Goal: Information Seeking & Learning: Find specific fact

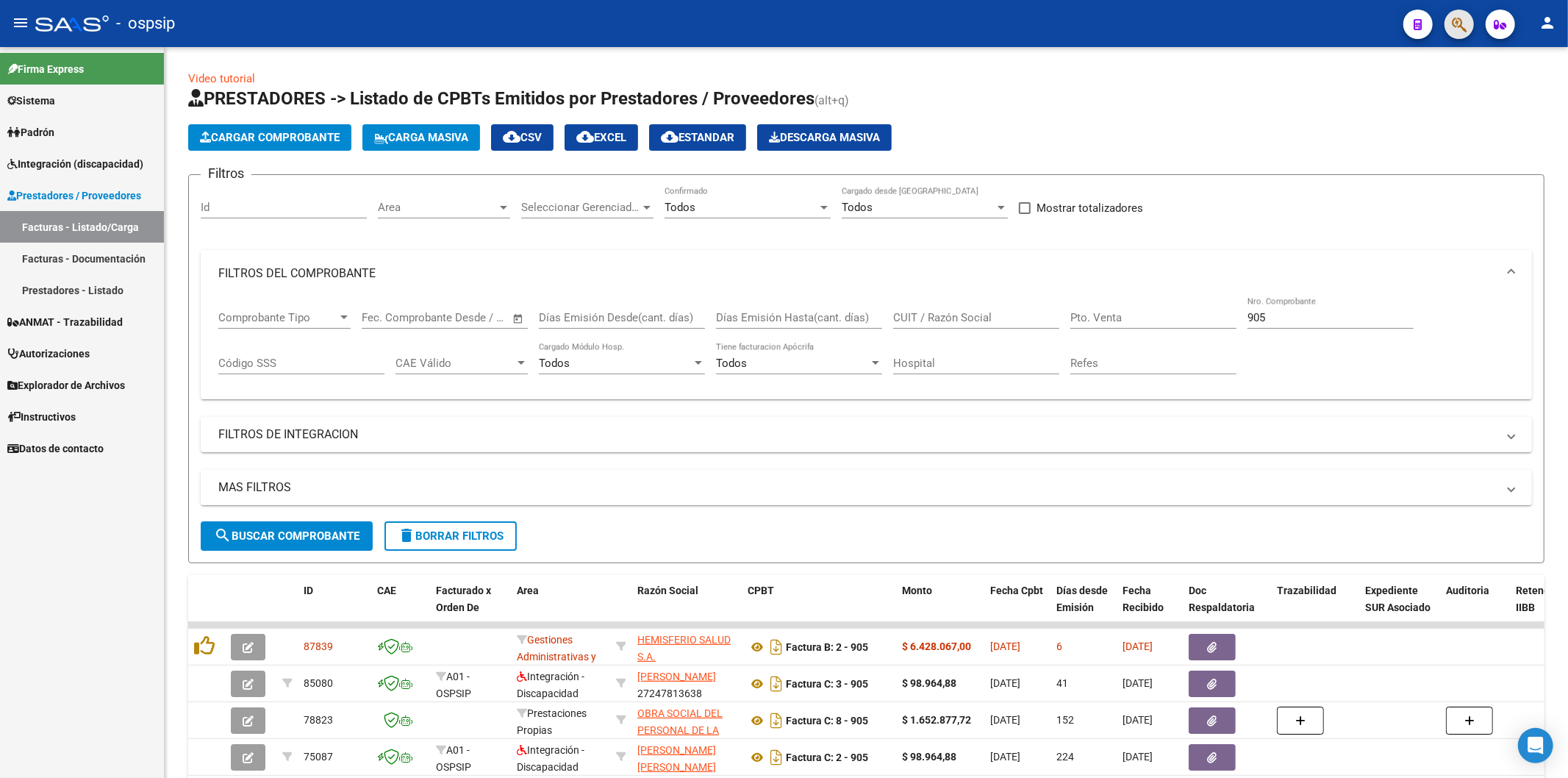
click at [1449, 25] on button "button" at bounding box center [1459, 25] width 29 height 29
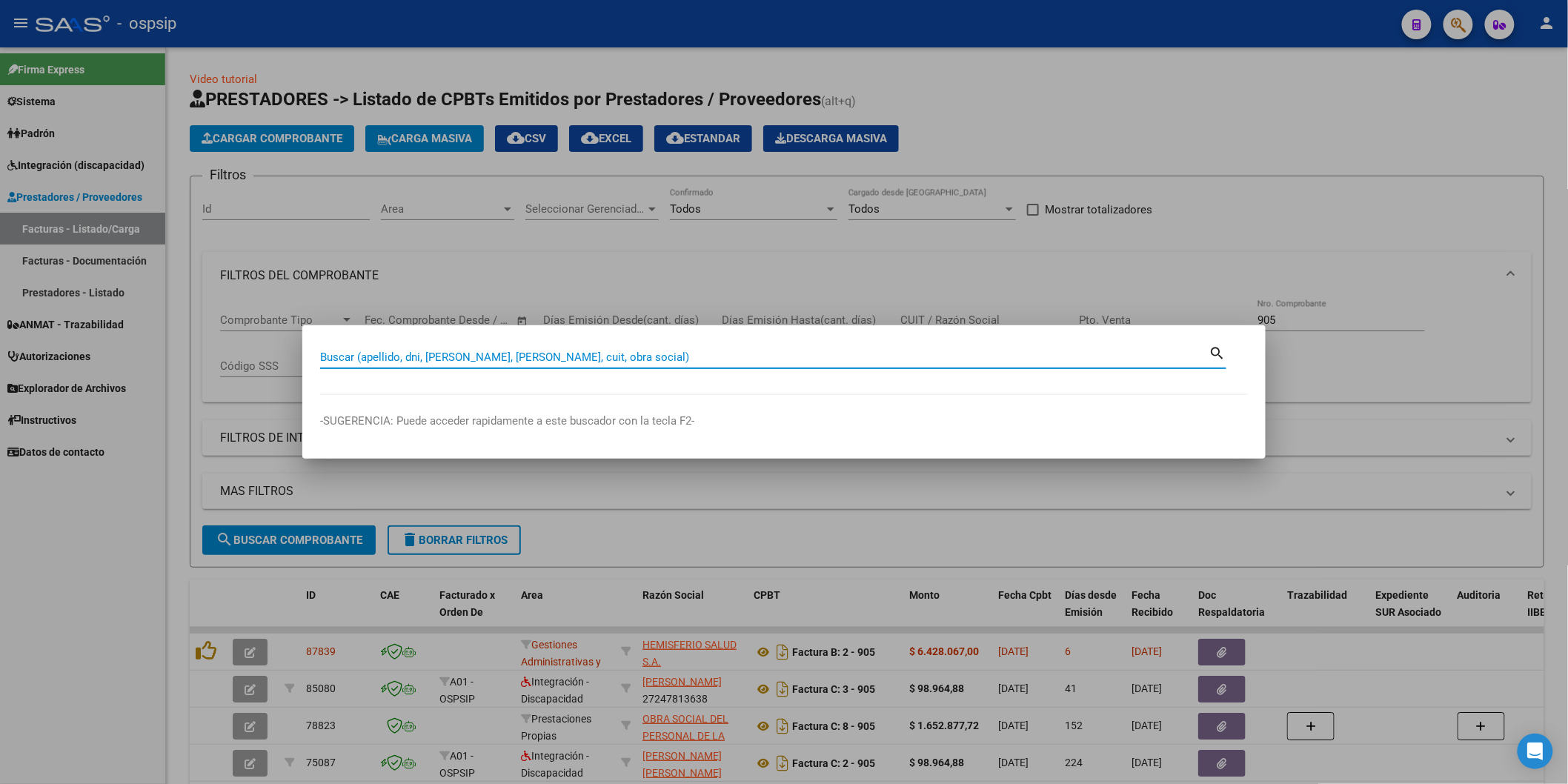
click at [586, 357] on input "Buscar (apellido, dni, [PERSON_NAME], [PERSON_NAME], cuit, obra social)" at bounding box center [765, 357] width 889 height 14
click at [557, 356] on input "Buscar (apellido, dni, [PERSON_NAME], [PERSON_NAME], cuit, obra social)" at bounding box center [765, 357] width 889 height 14
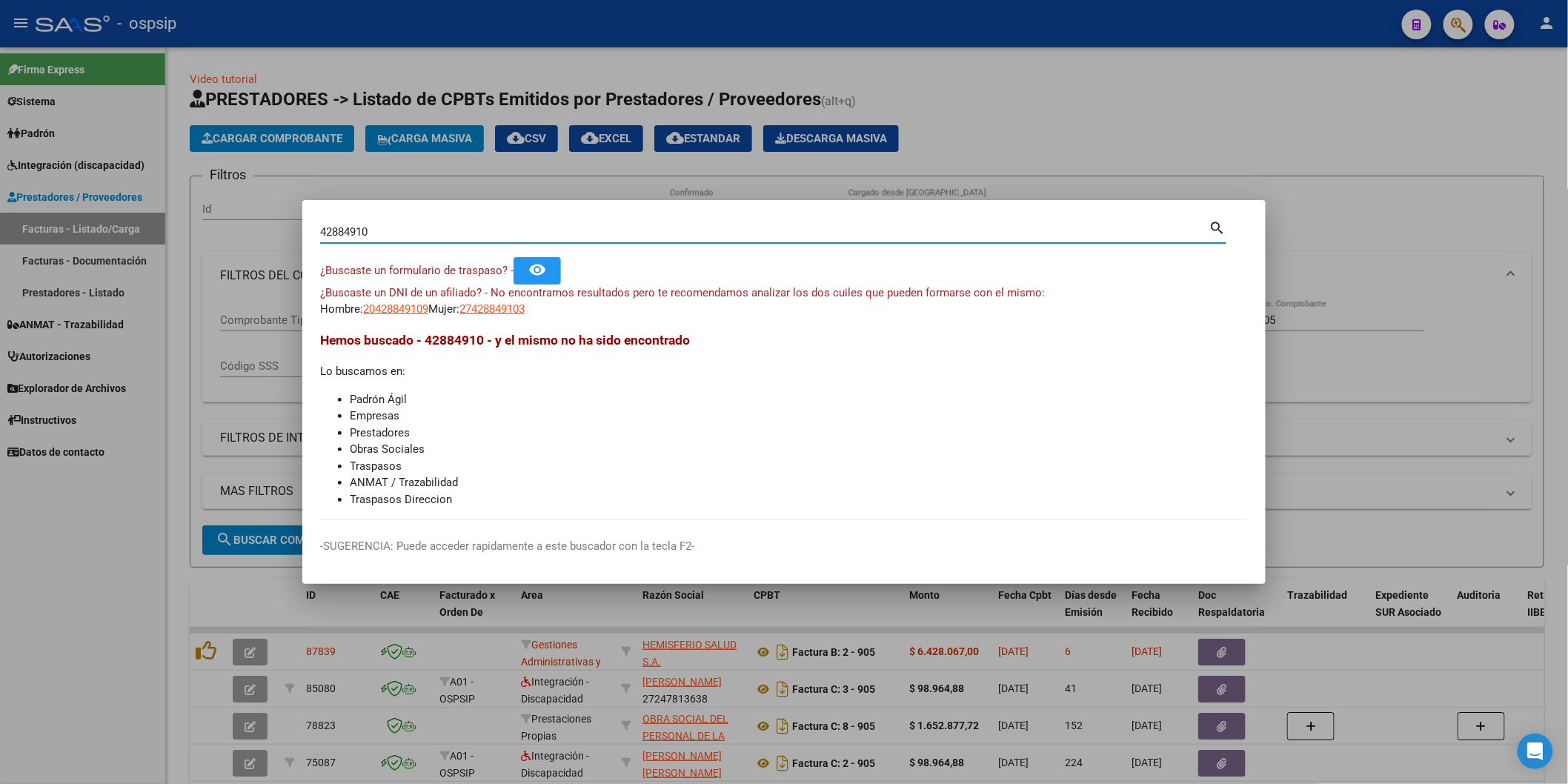
click at [455, 228] on input "42884910" at bounding box center [765, 231] width 889 height 14
type input "4"
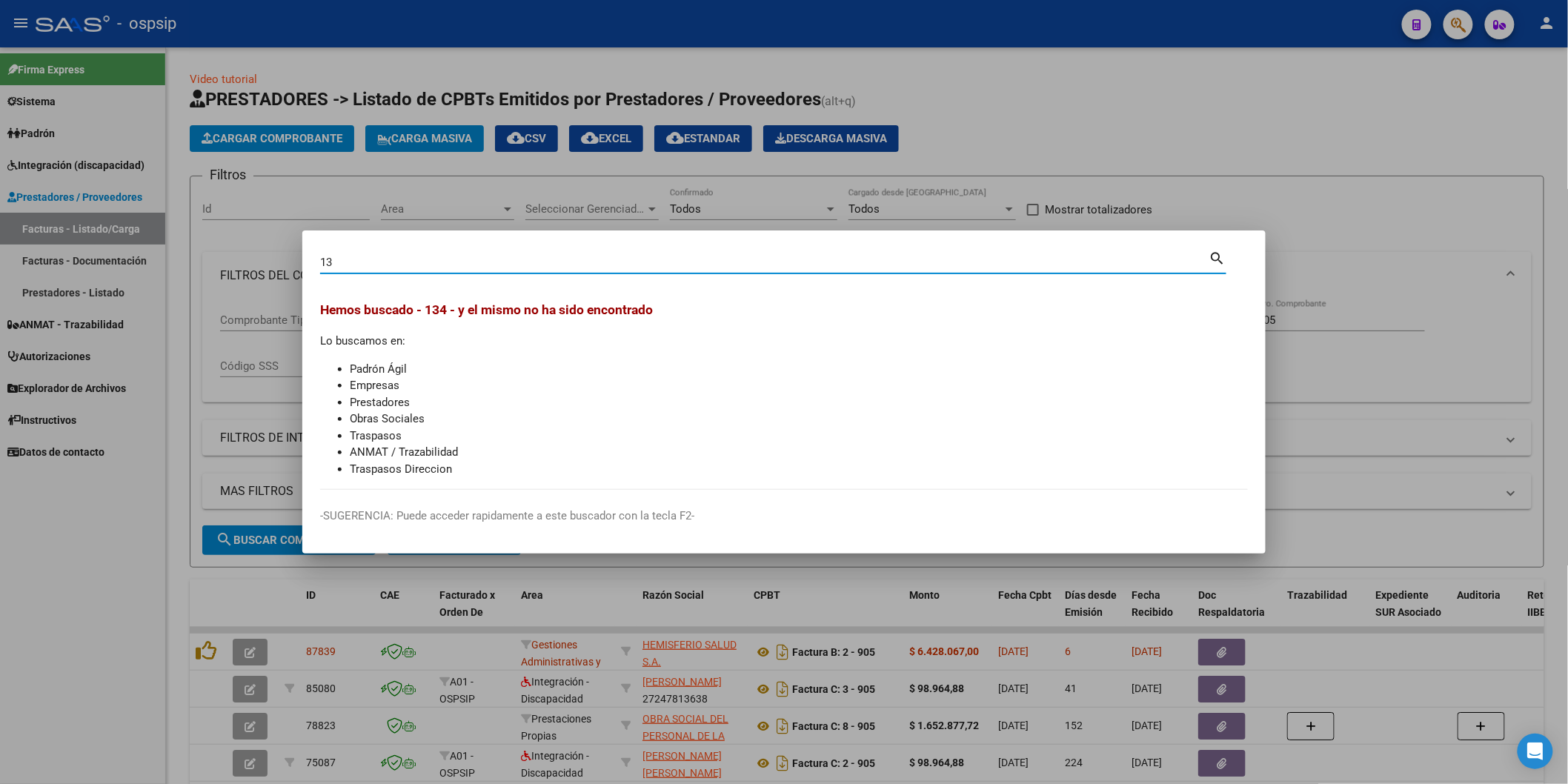
type input "1"
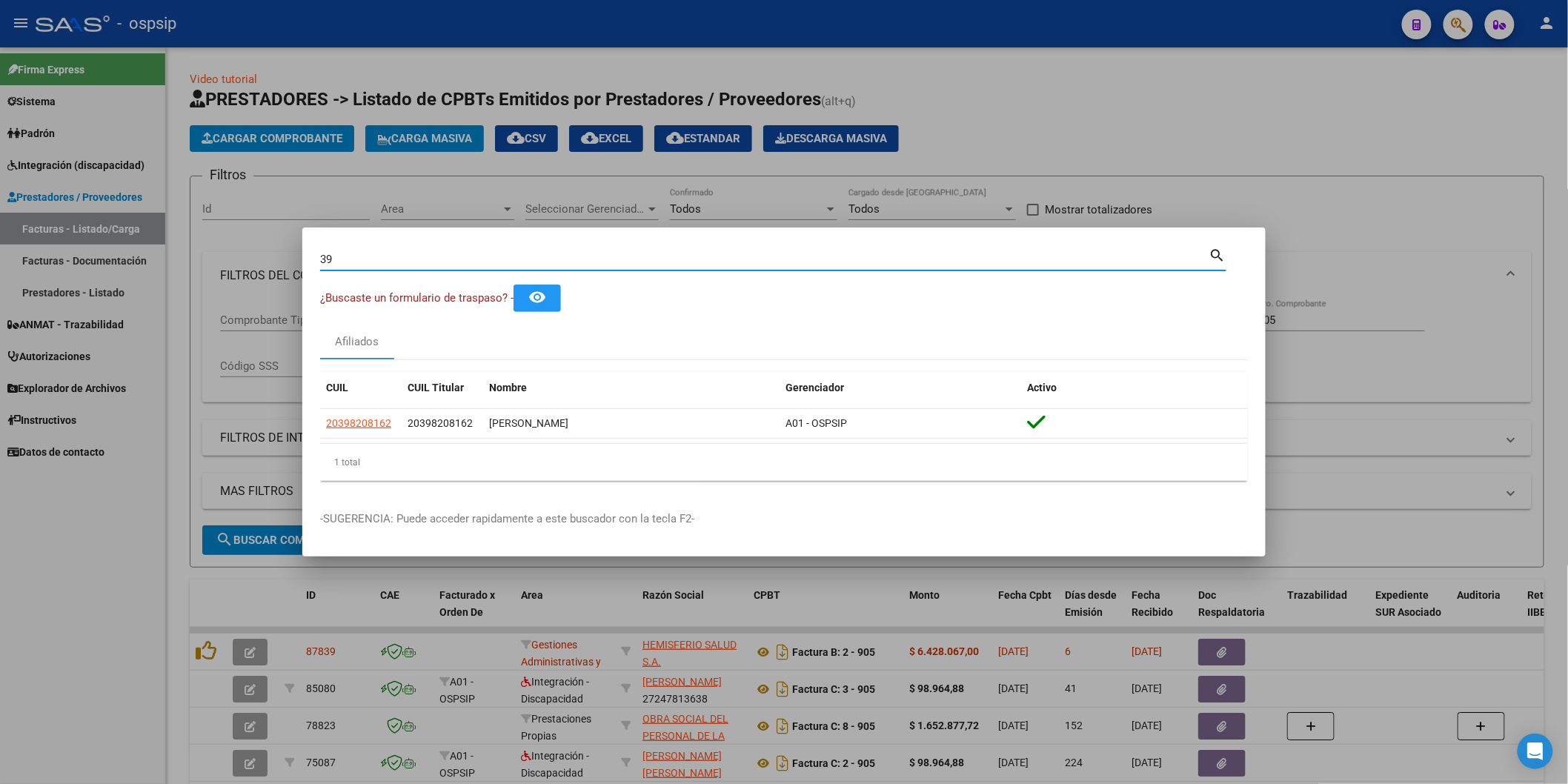
type input "3"
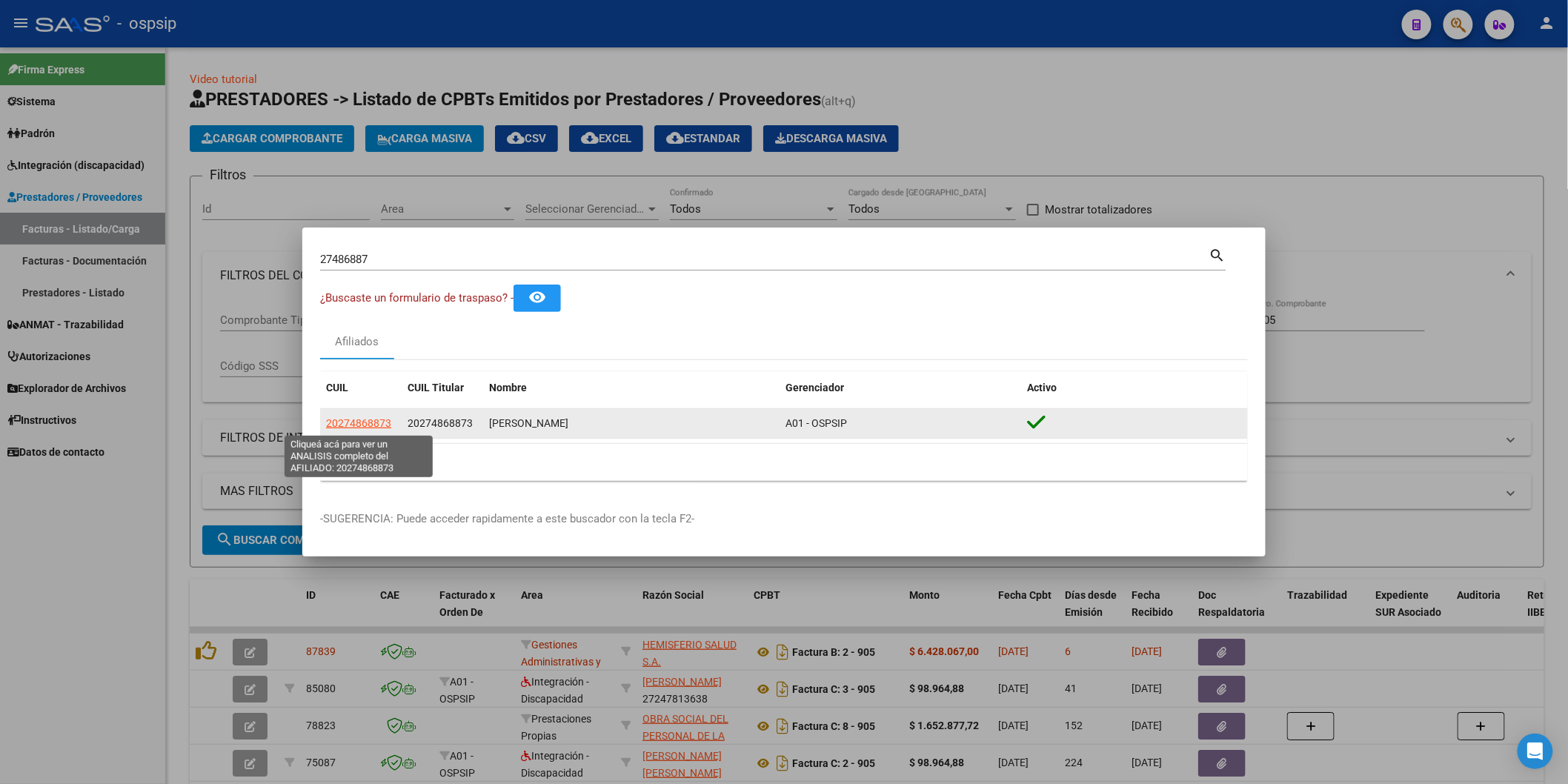
click at [365, 424] on span "20274868873" at bounding box center [358, 423] width 65 height 12
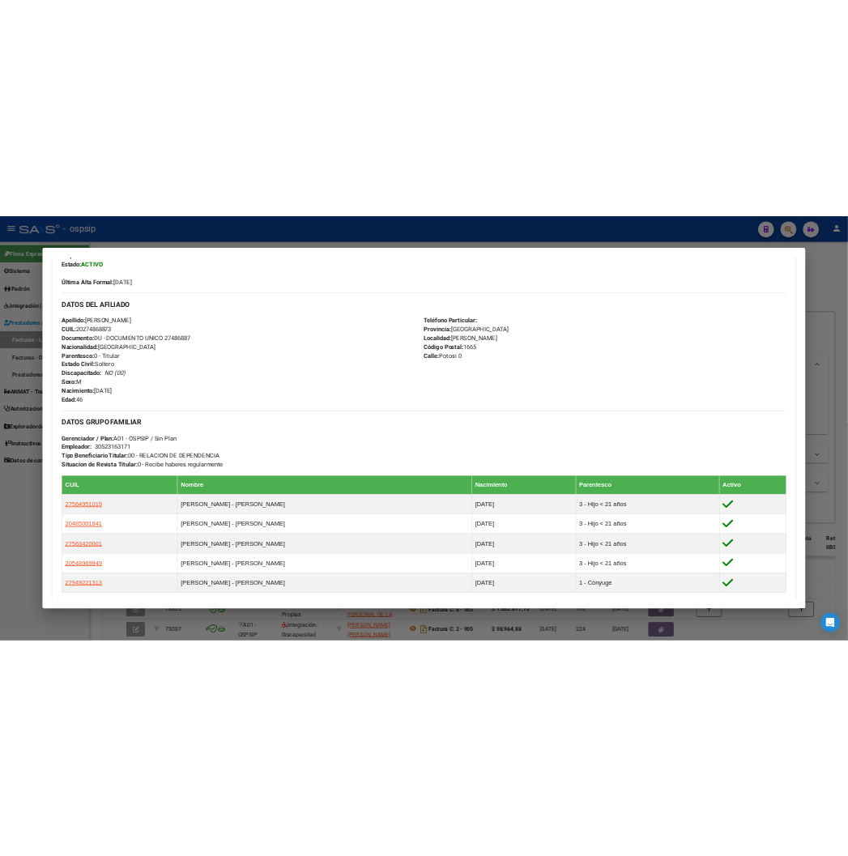
scroll to position [450, 0]
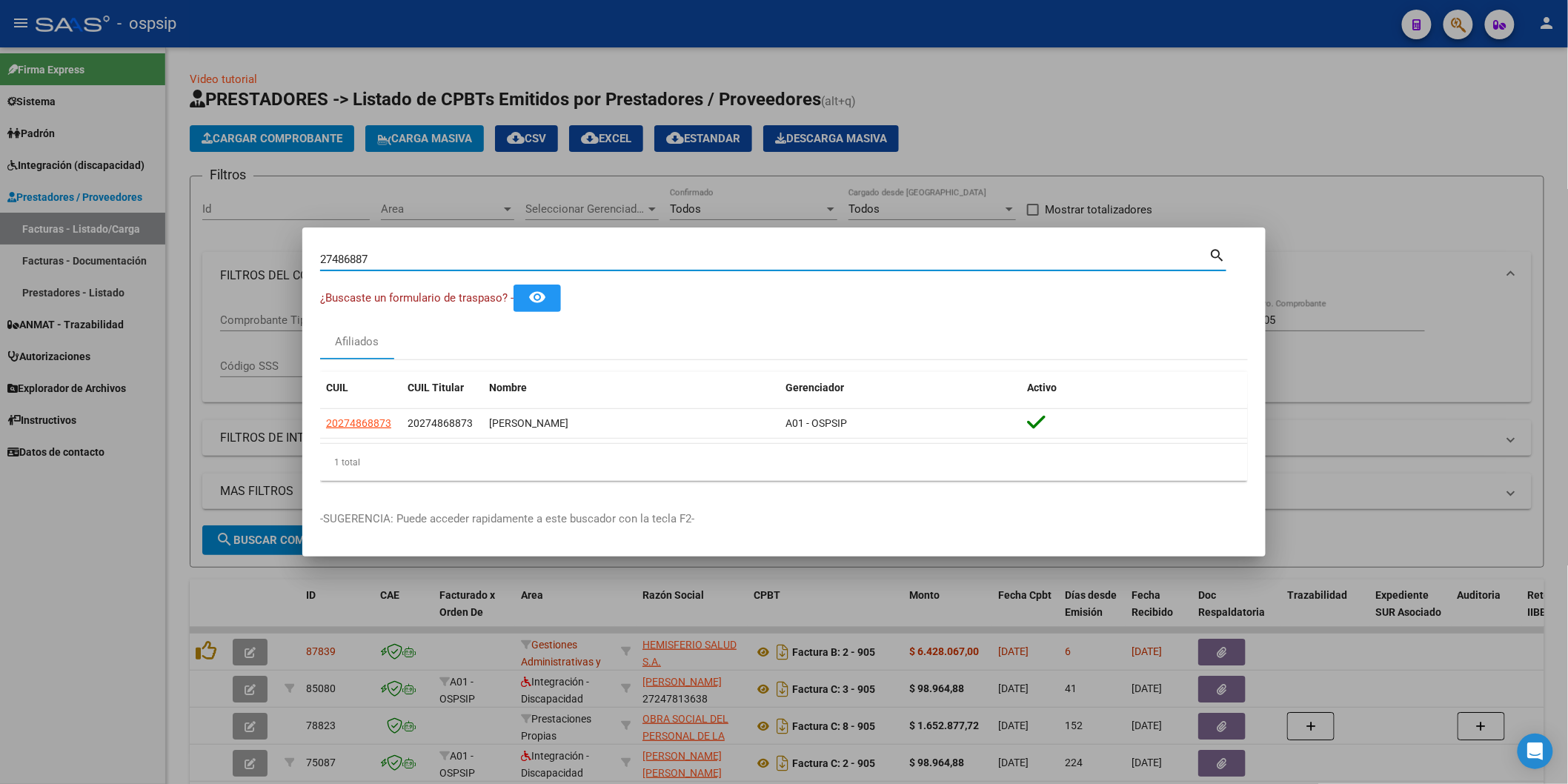
click at [461, 265] on input "27486887" at bounding box center [765, 259] width 889 height 14
type input "2"
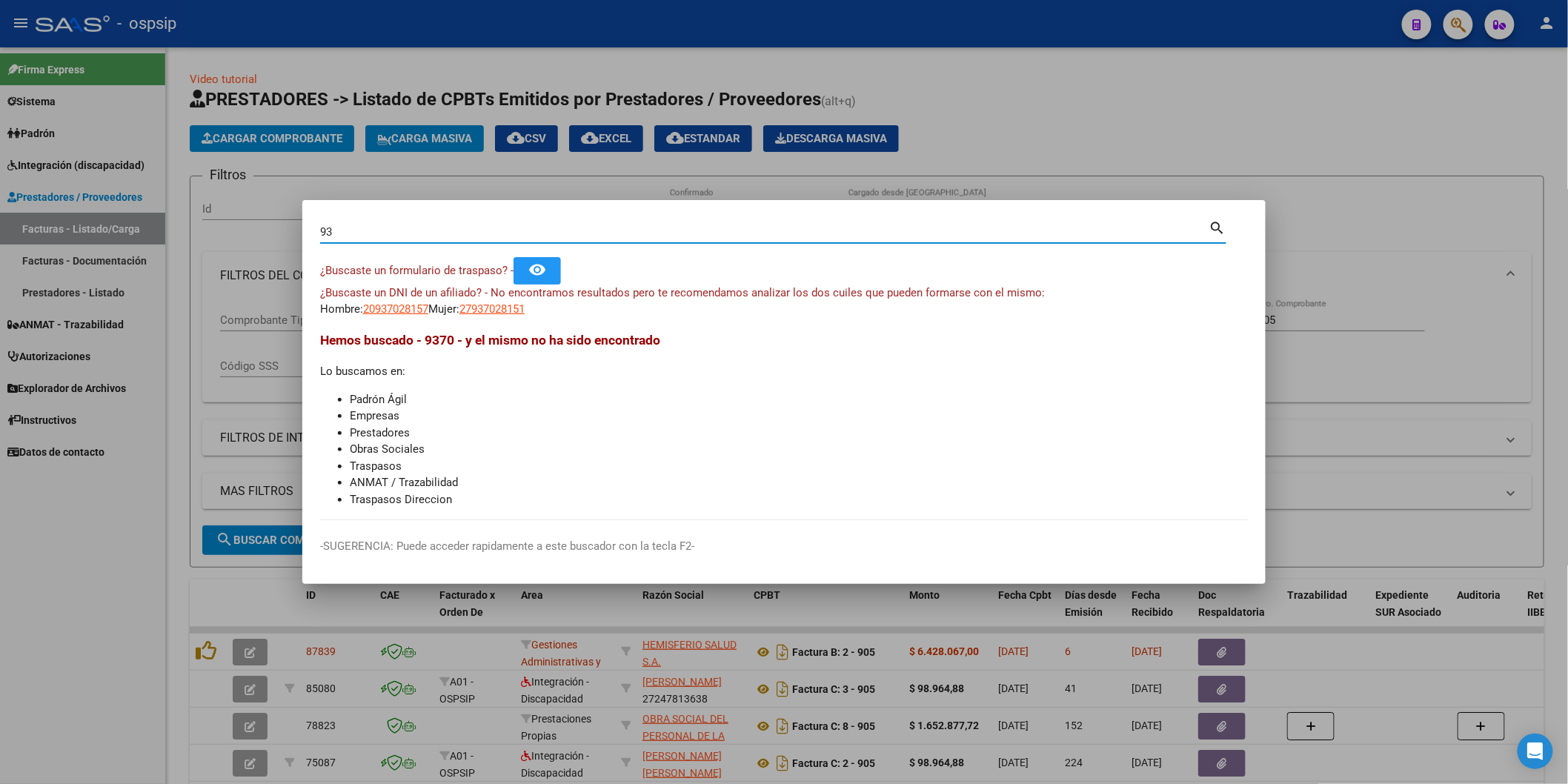
type input "9"
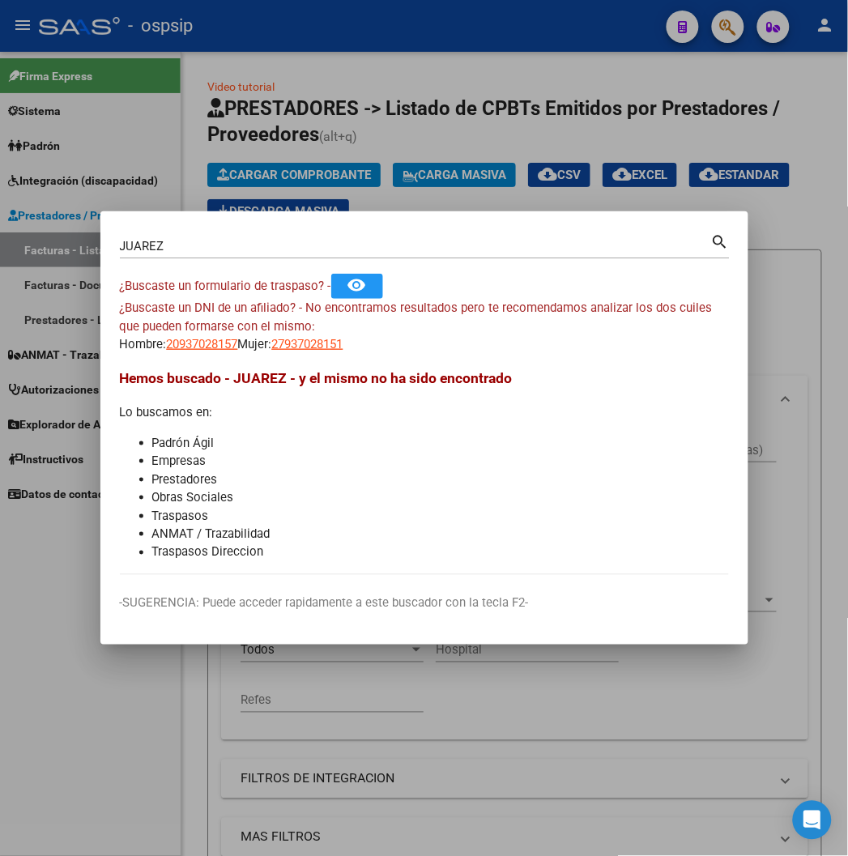
click at [305, 260] on div "[PERSON_NAME] (apellido, dni, [PERSON_NAME], nro traspaso, cuit, obra social) s…" at bounding box center [425, 252] width 610 height 43
click at [253, 245] on input "JUAREZ" at bounding box center [415, 246] width 591 height 15
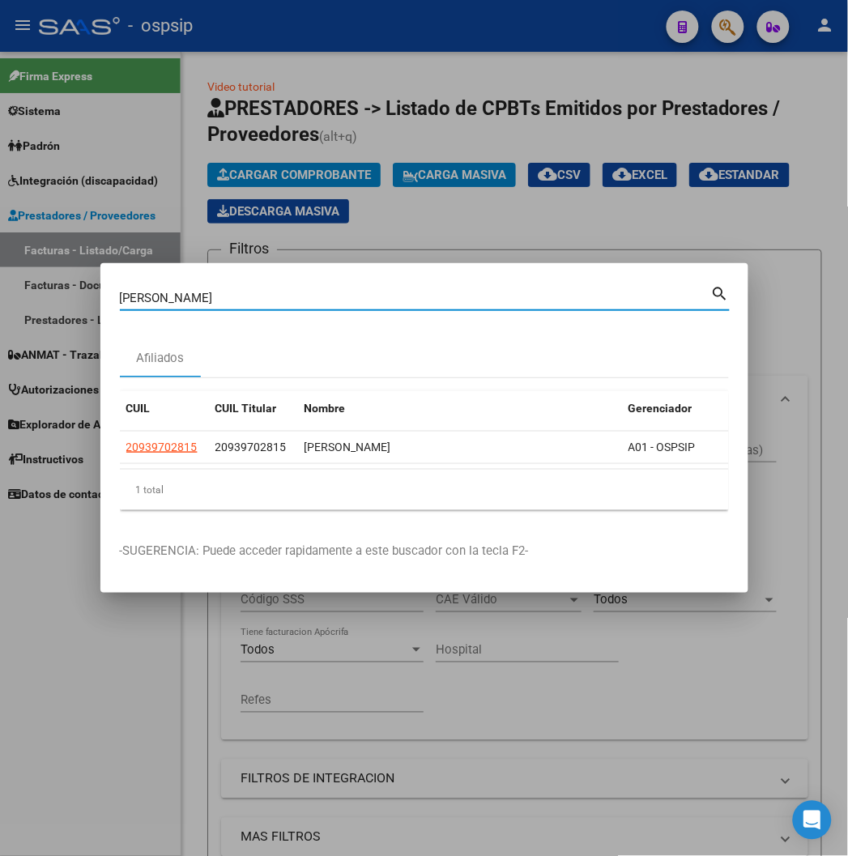
click at [205, 293] on input "[PERSON_NAME]" at bounding box center [415, 298] width 591 height 15
type input "J"
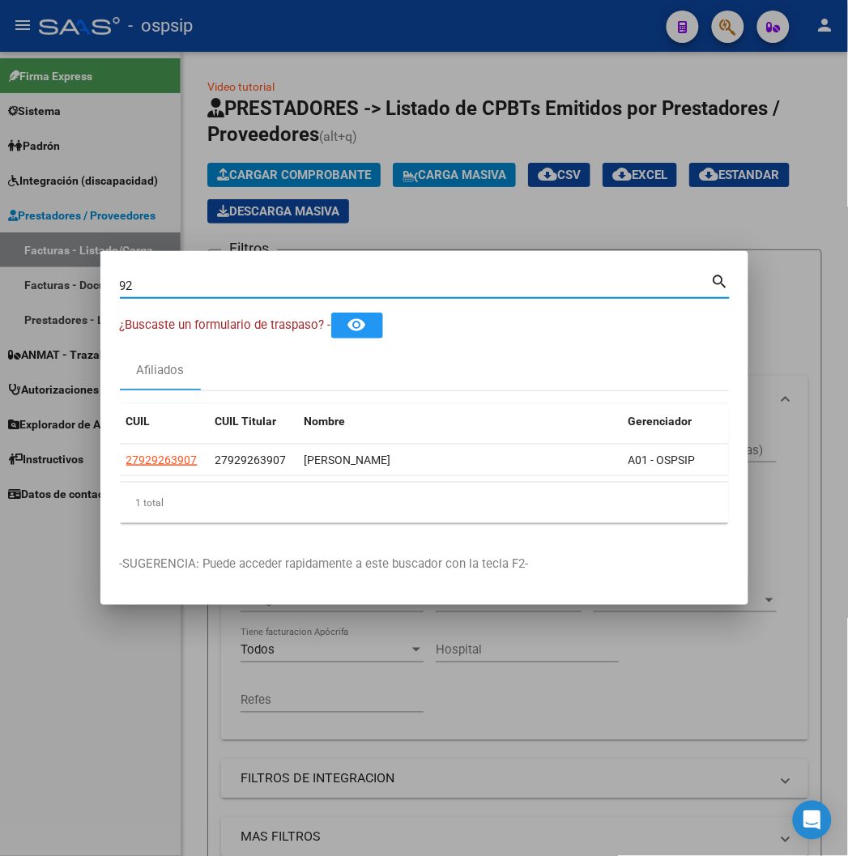
type input "9"
type input "2"
type input "9"
type input "1"
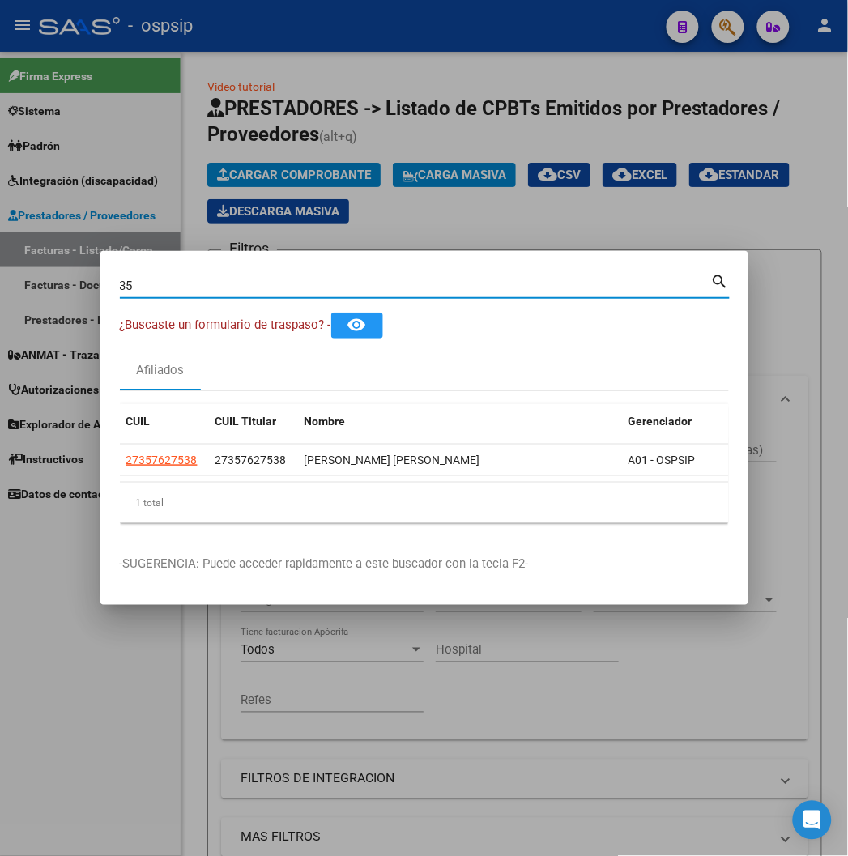
type input "3"
type input "2"
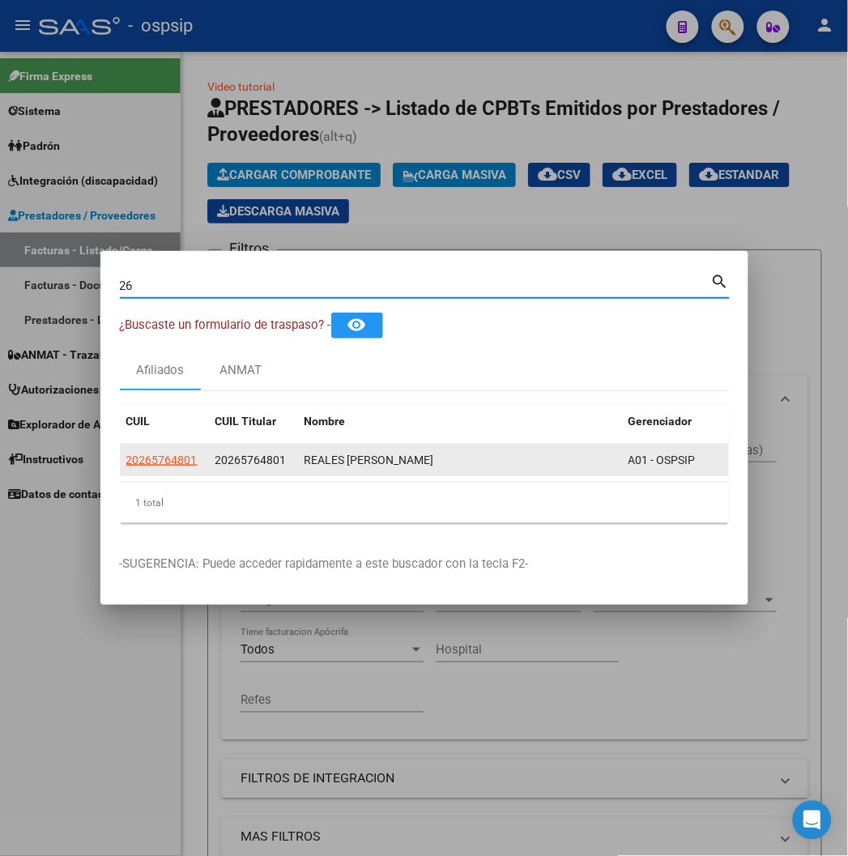
type input "2"
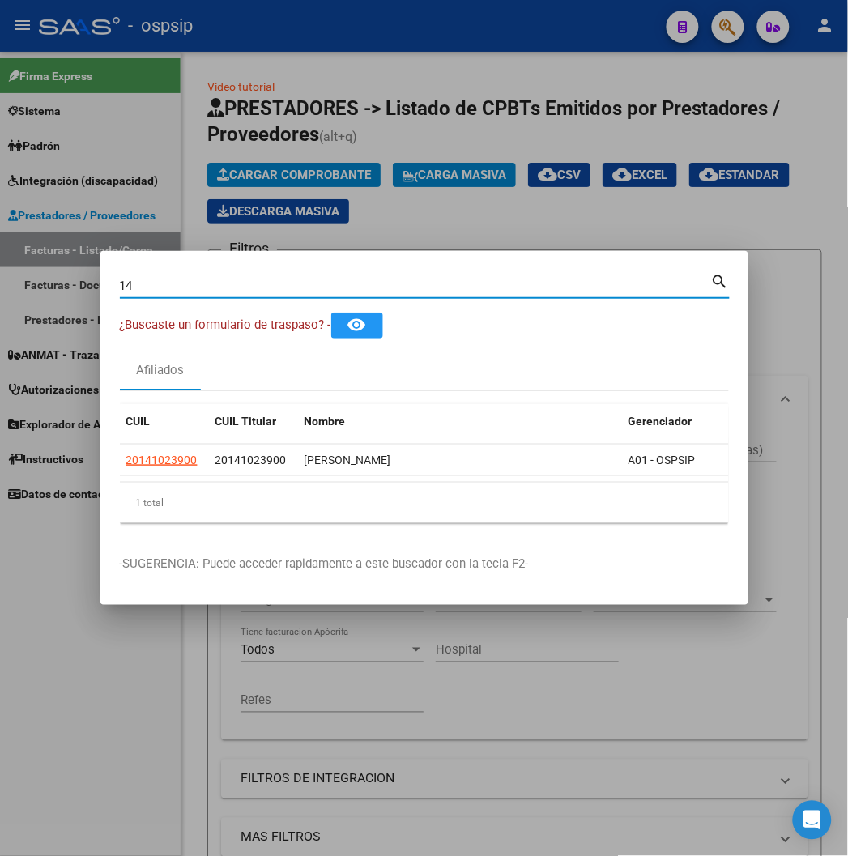
type input "1"
type input "2"
type input "9"
type input "41972388"
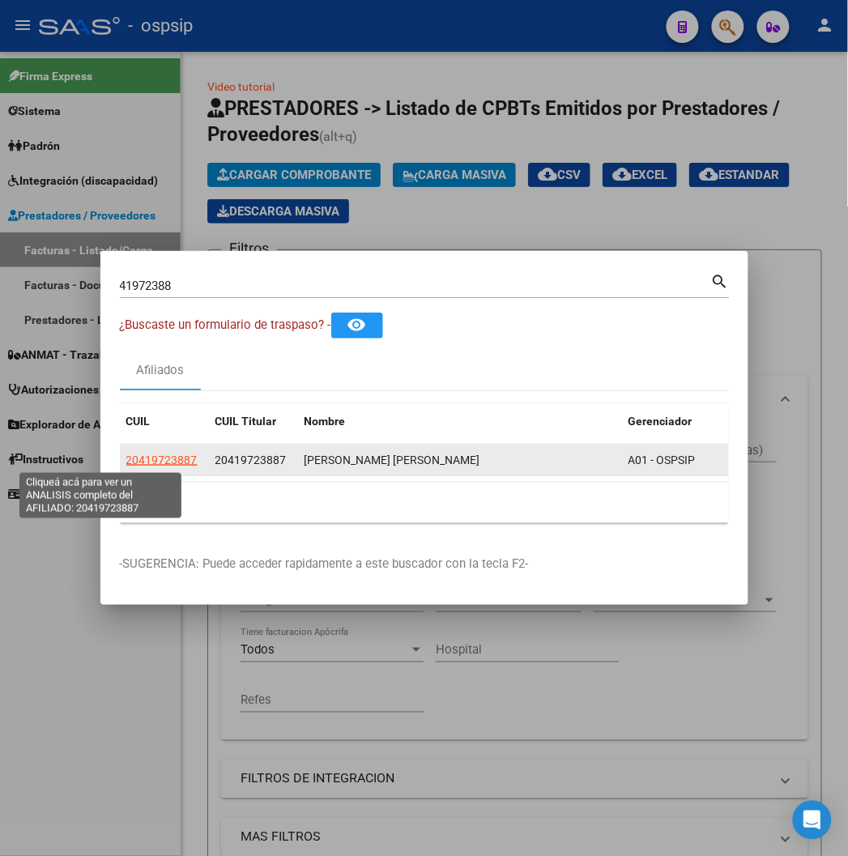
click at [126, 460] on span "20419723887" at bounding box center [161, 460] width 71 height 13
type textarea "20419723887"
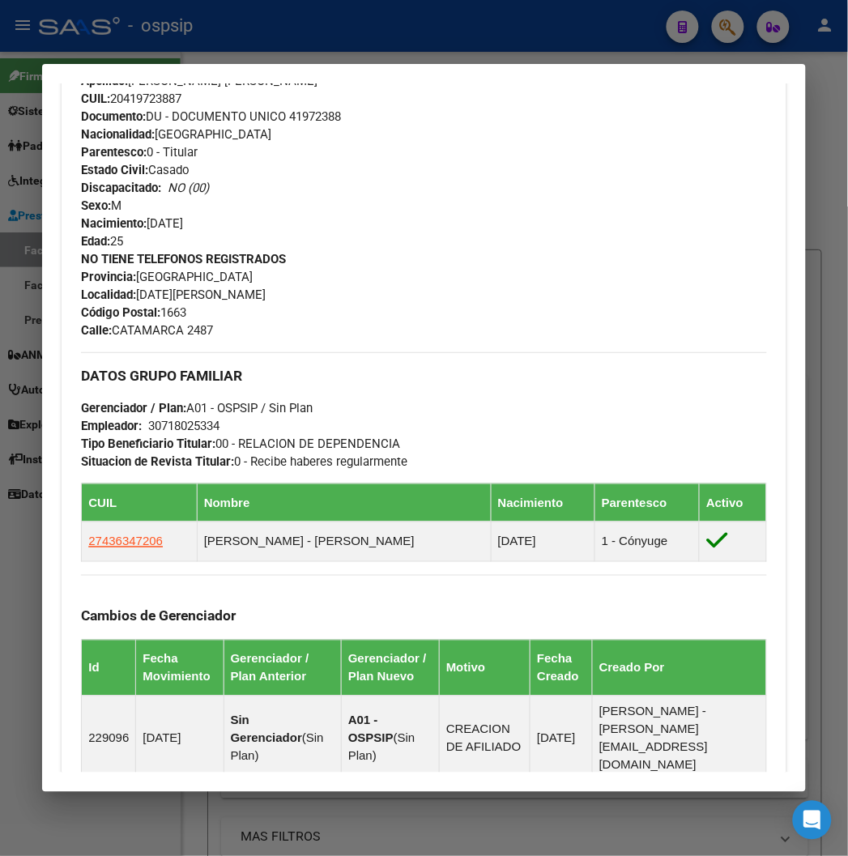
scroll to position [629, 0]
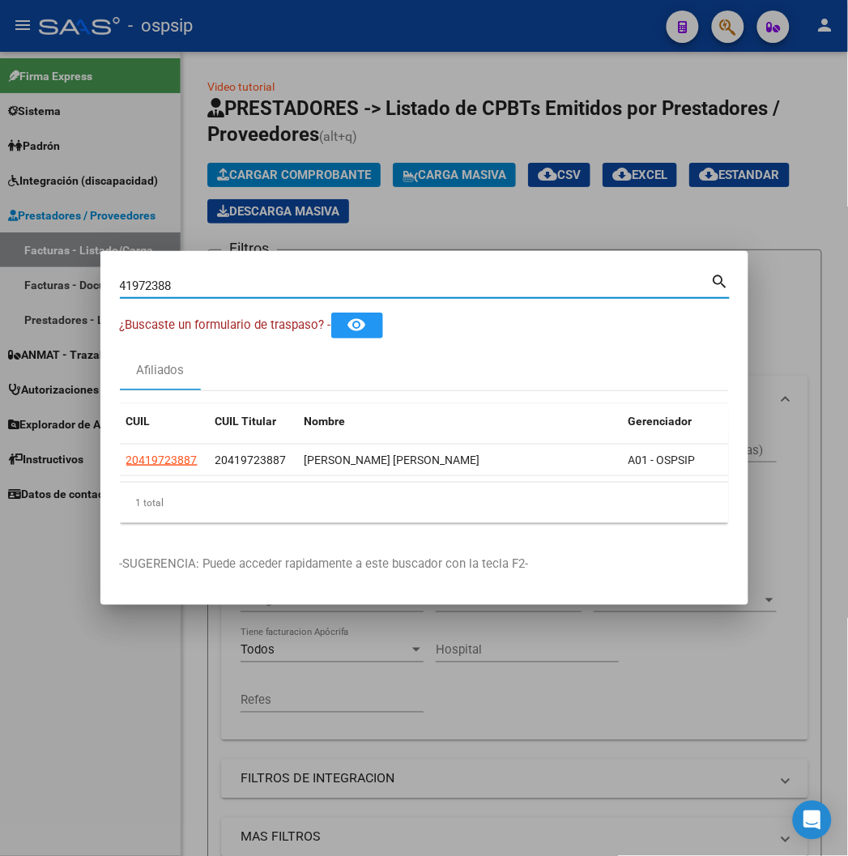
click at [201, 286] on input "41972388" at bounding box center [415, 286] width 591 height 15
type input "4"
type input "3"
type input "4"
type input "2"
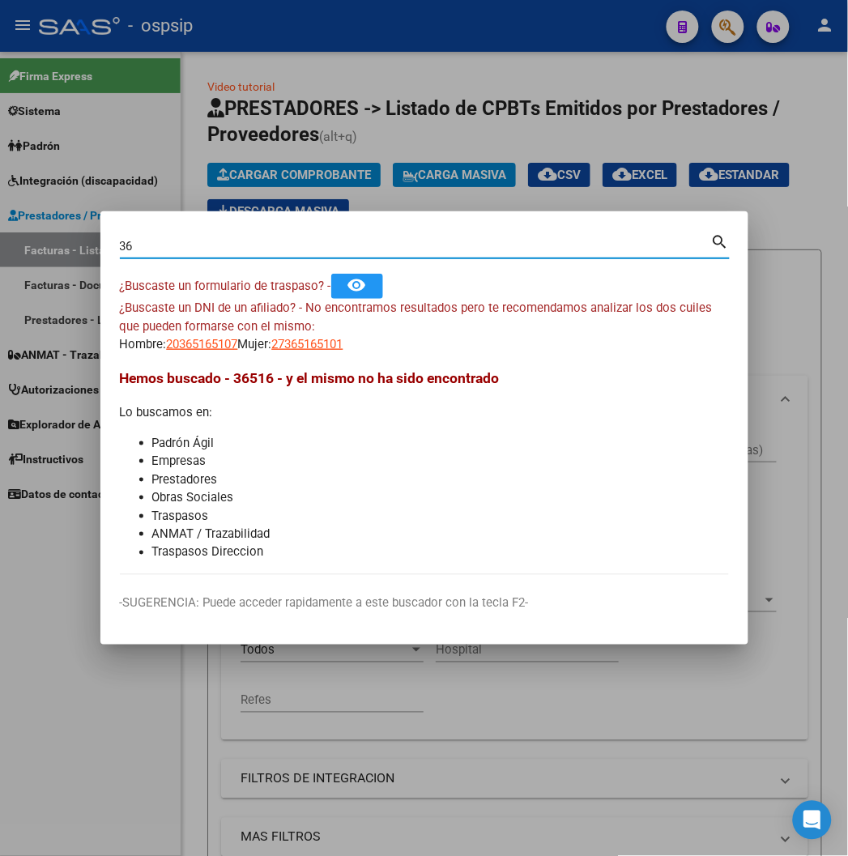
type input "3"
type input "36516510"
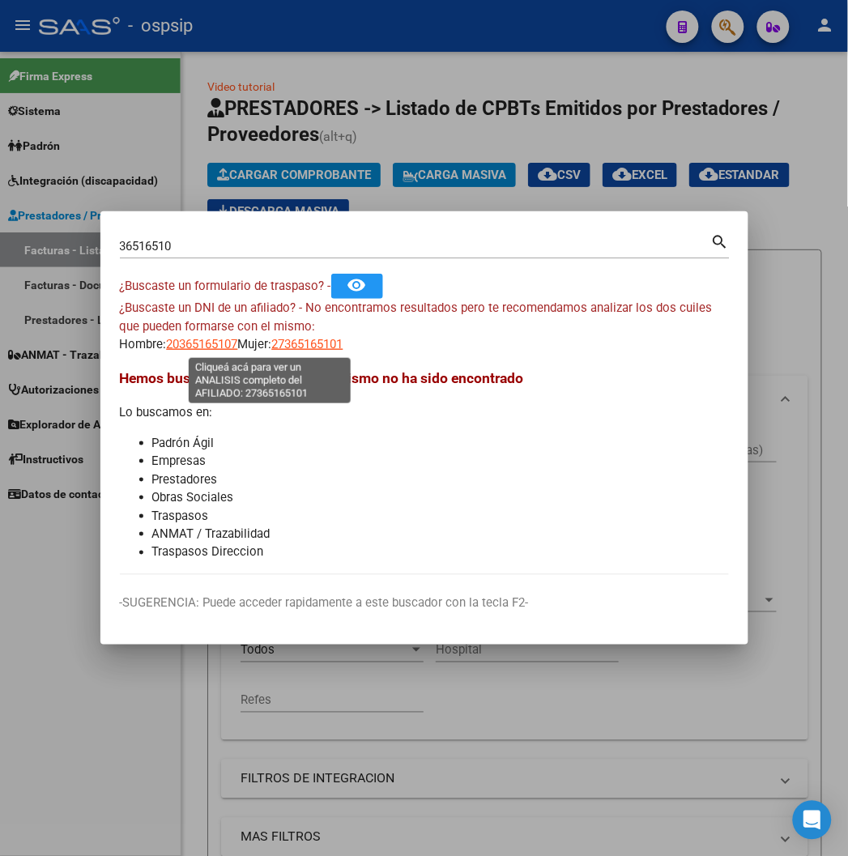
click at [284, 340] on span "27365165101" at bounding box center [307, 344] width 71 height 15
type textarea "27365165101"
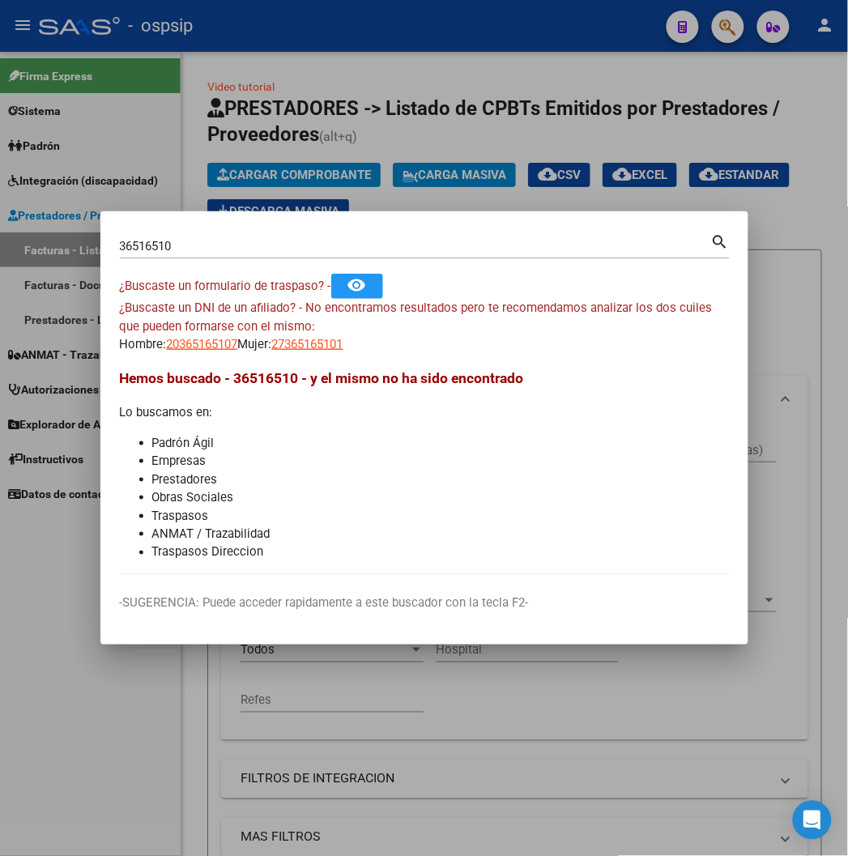
click at [155, 251] on input "36516510" at bounding box center [415, 246] width 591 height 15
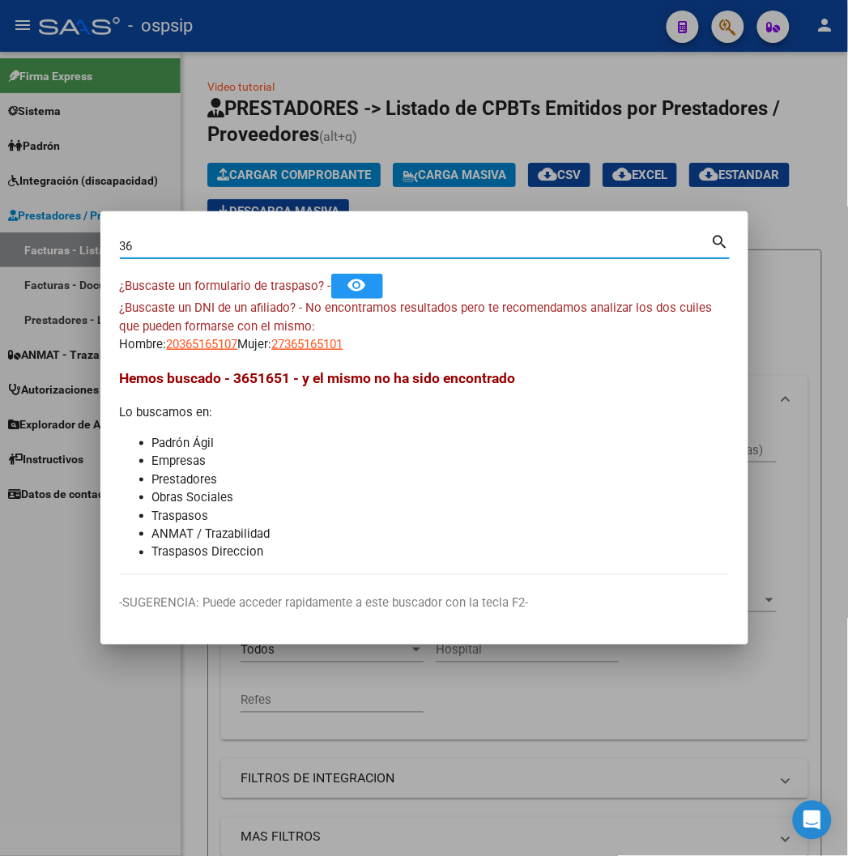
type input "3"
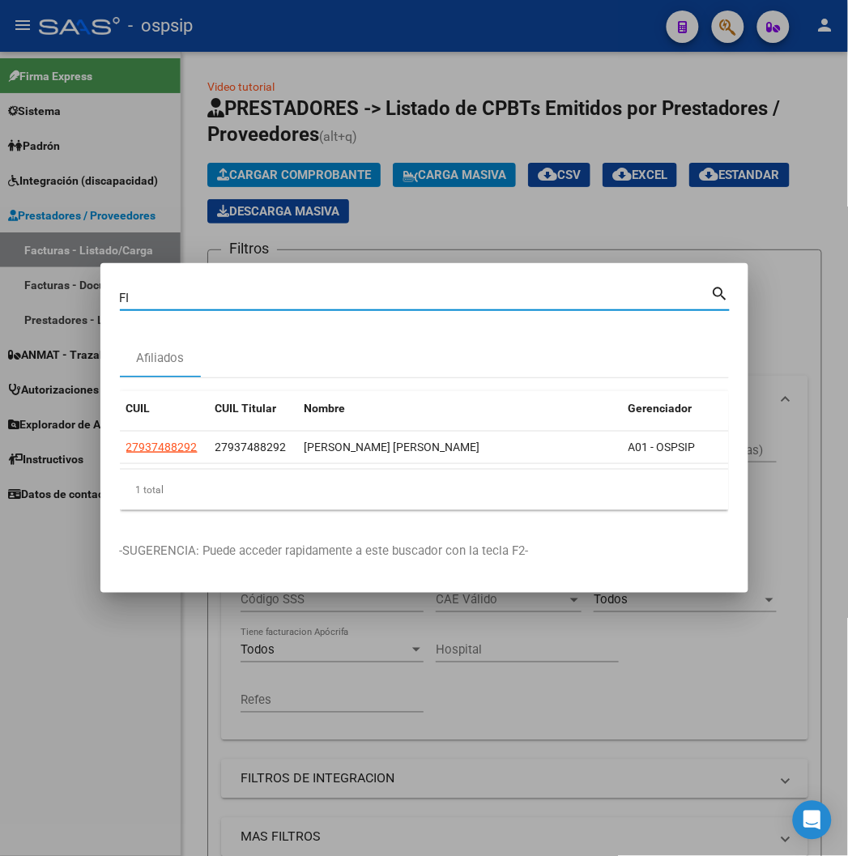
type input "F"
type input "2"
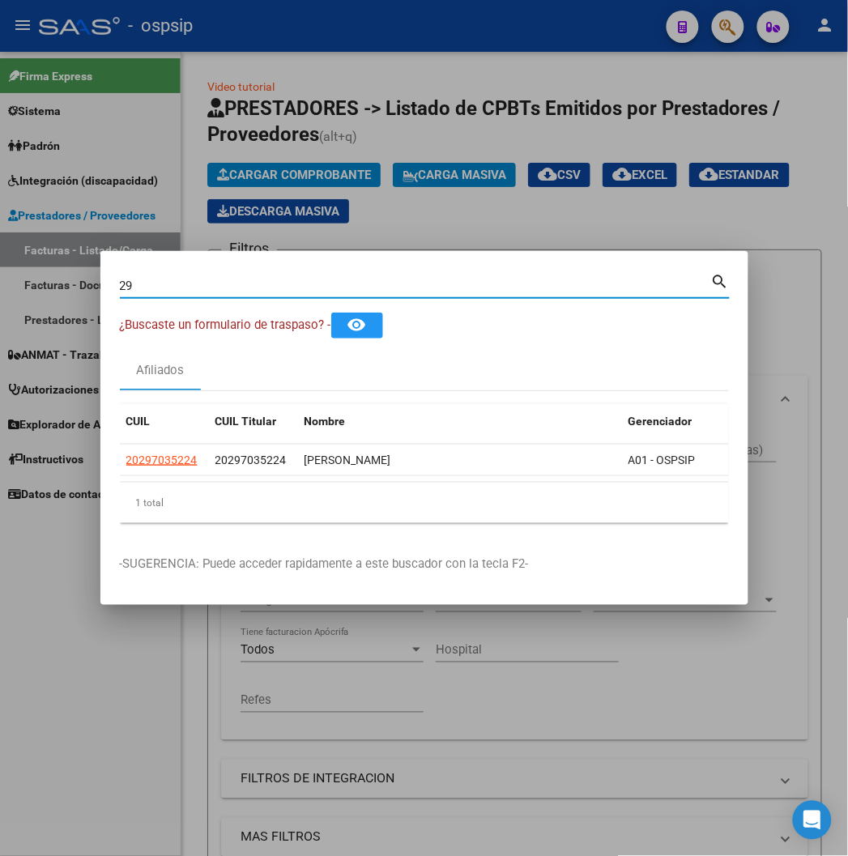
type input "2"
type input "1"
click at [167, 288] on input "Buscar (apellido, dni, [PERSON_NAME], [PERSON_NAME], cuit, obra social)" at bounding box center [415, 286] width 591 height 15
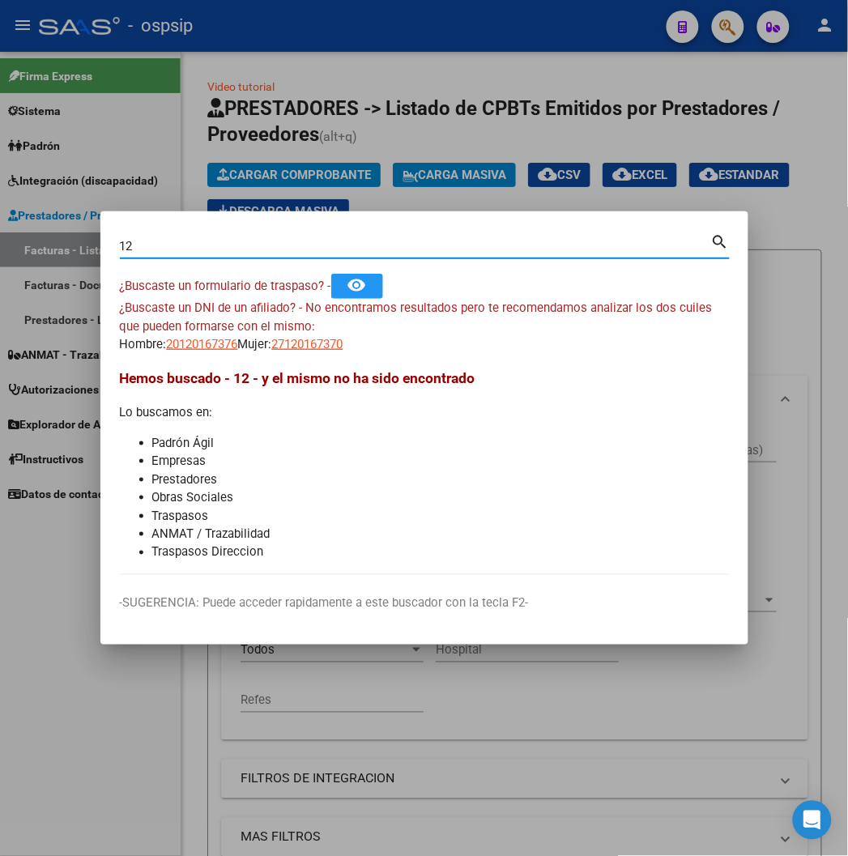
type input "1"
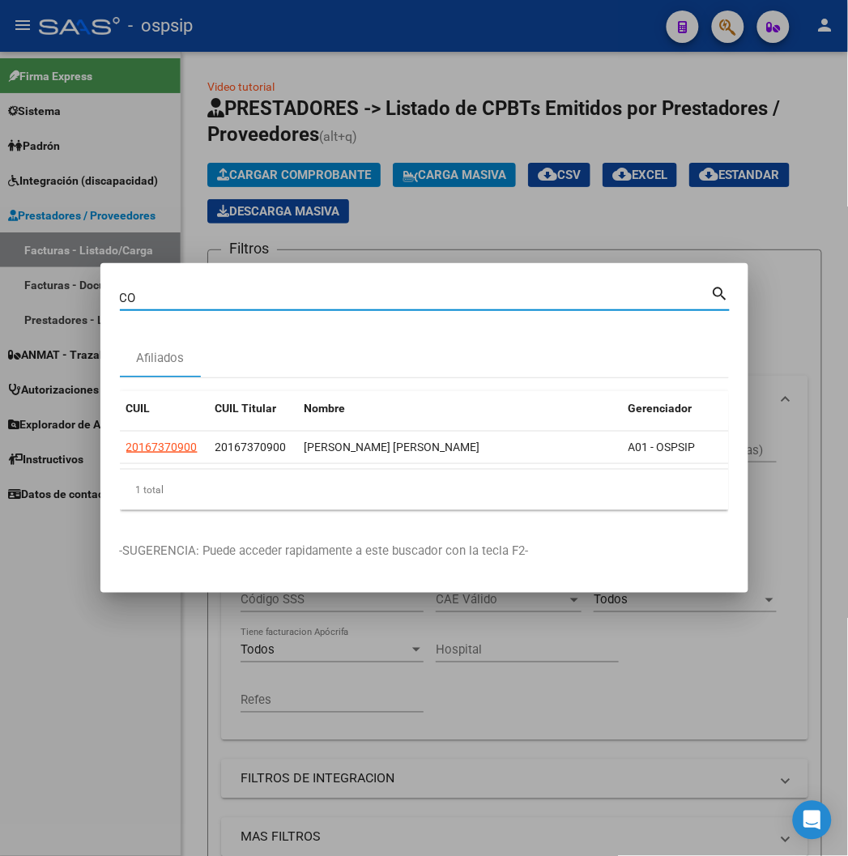
type input "C"
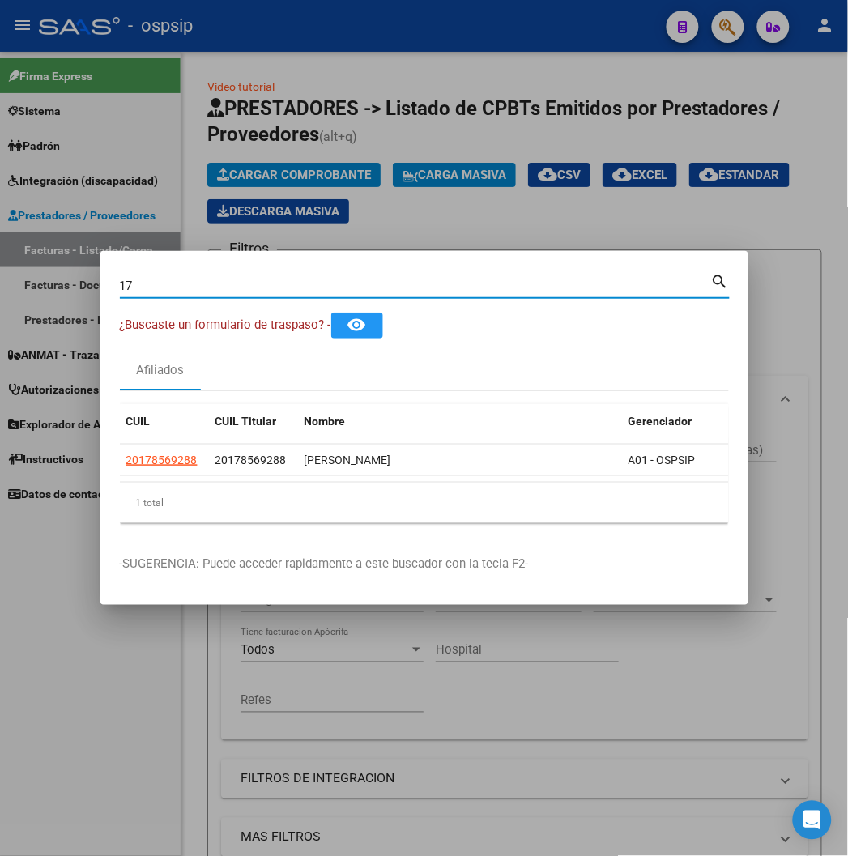
type input "1"
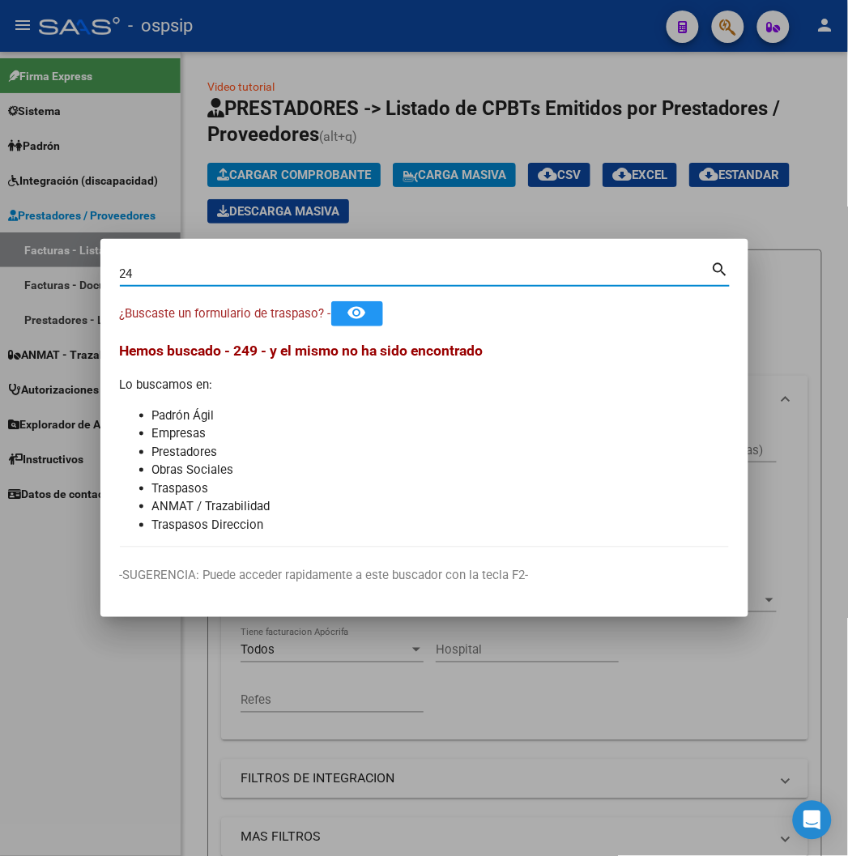
type input "2"
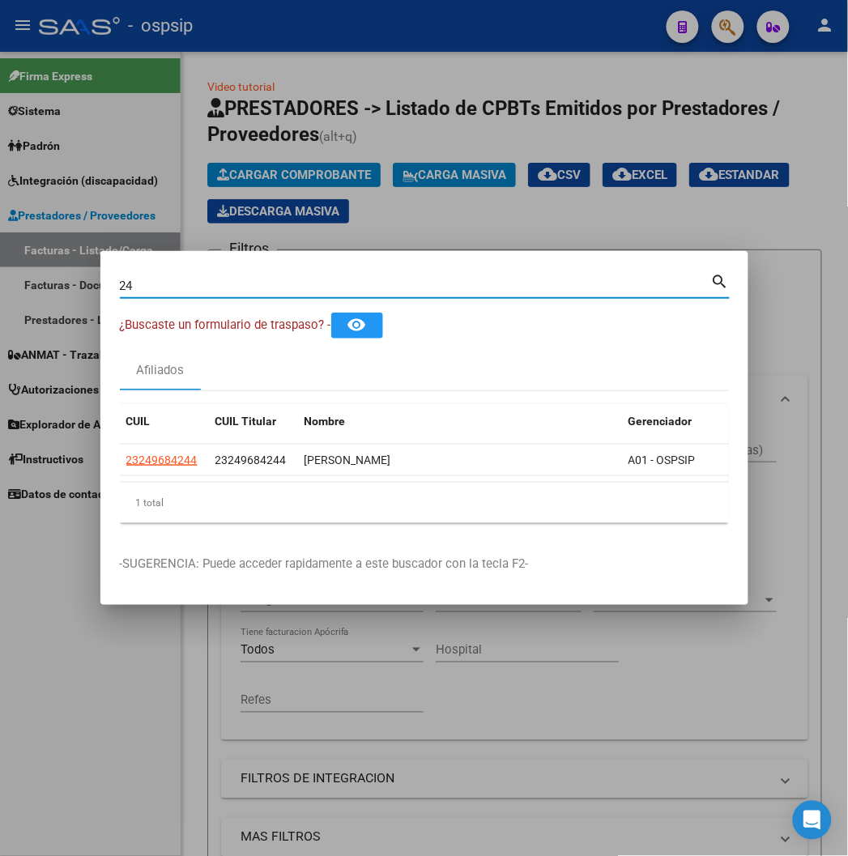
type input "2"
type input "4"
type input "1"
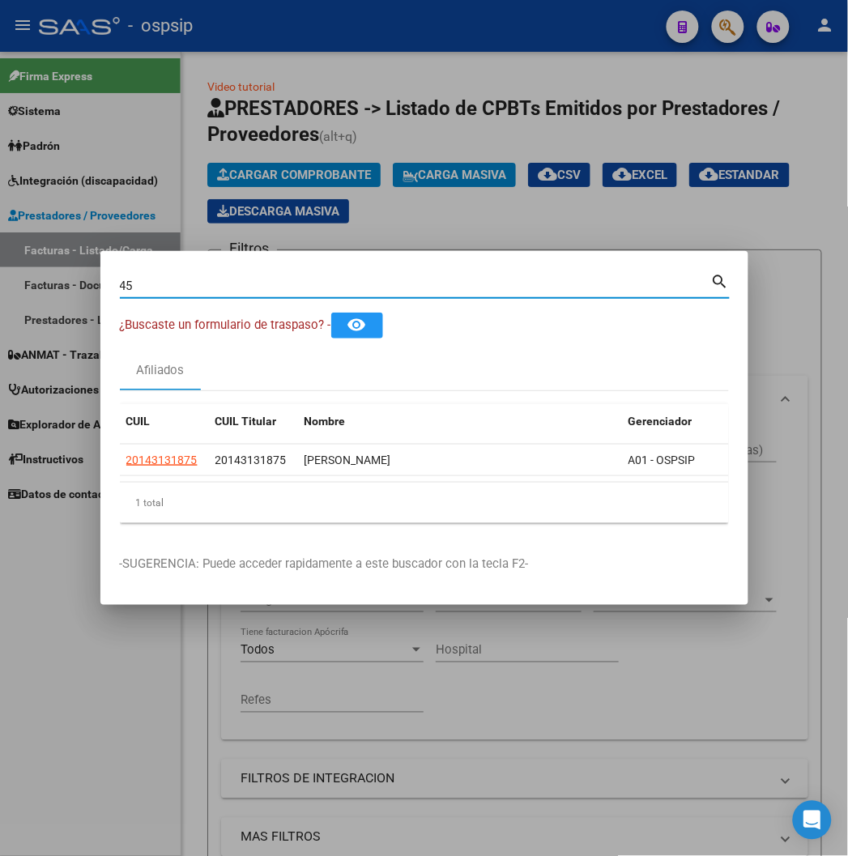
type input "4"
type input "1"
type input "17423990"
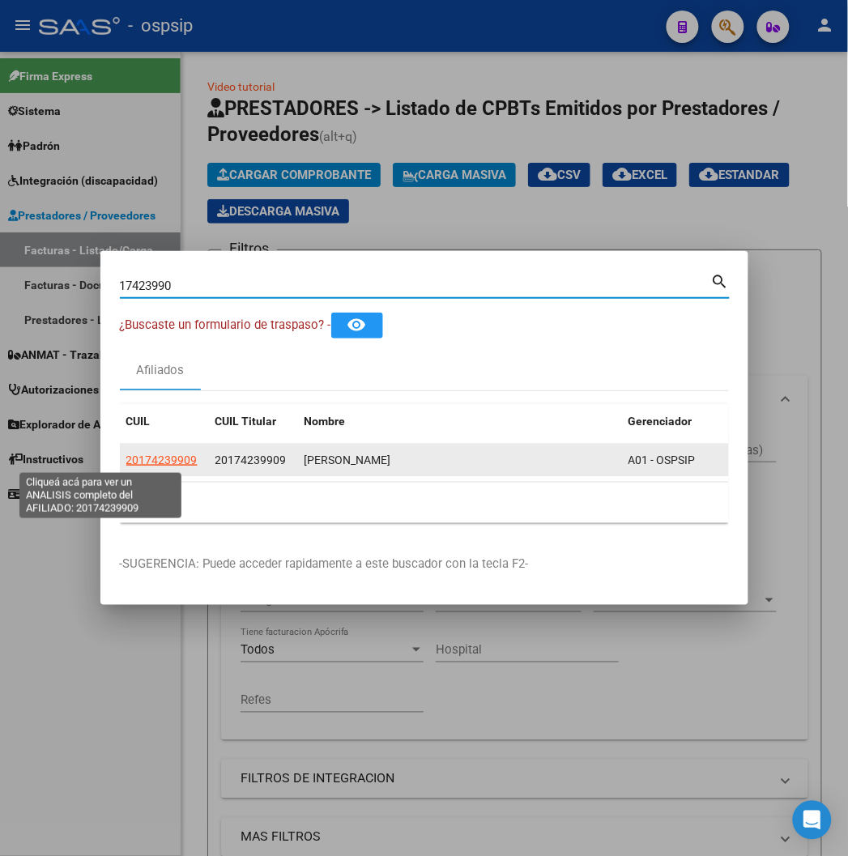
click at [126, 456] on span "20174239909" at bounding box center [161, 460] width 71 height 13
type textarea "20174239909"
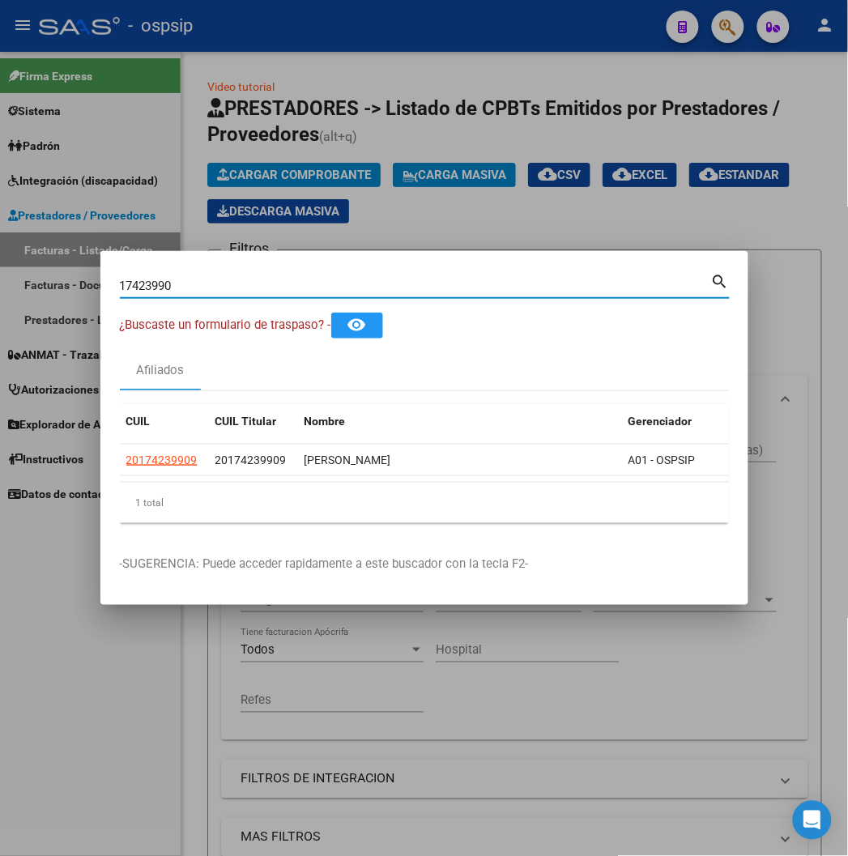
click at [216, 286] on input "17423990" at bounding box center [415, 286] width 591 height 15
type input "1"
type input "9"
type input "2"
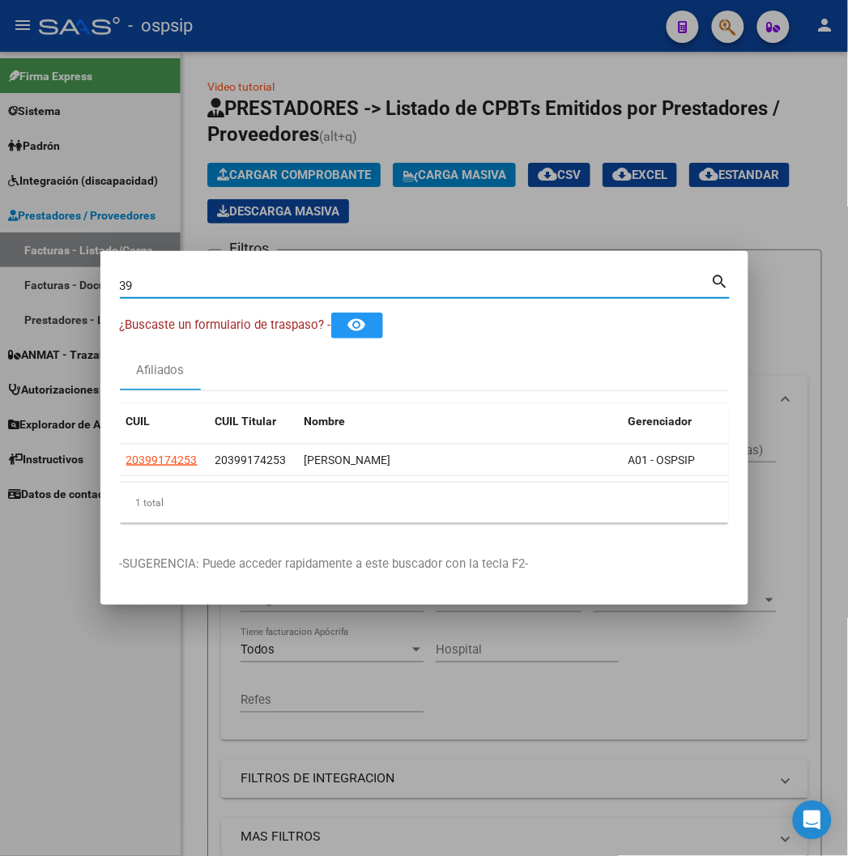
type input "3"
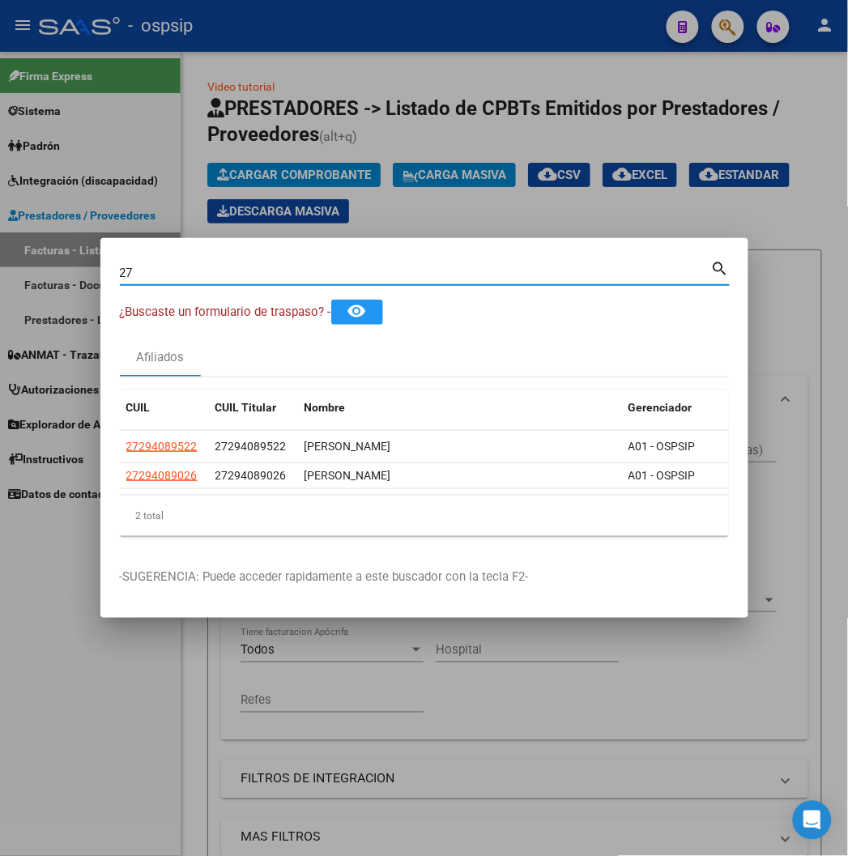
type input "2"
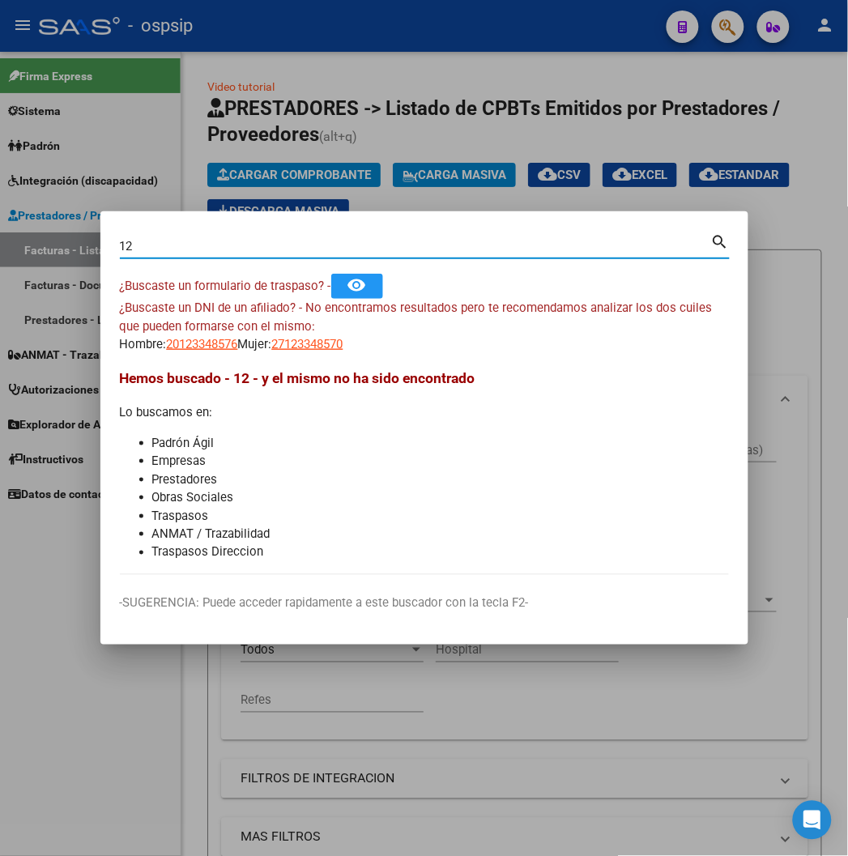
type input "1"
type input "23348571"
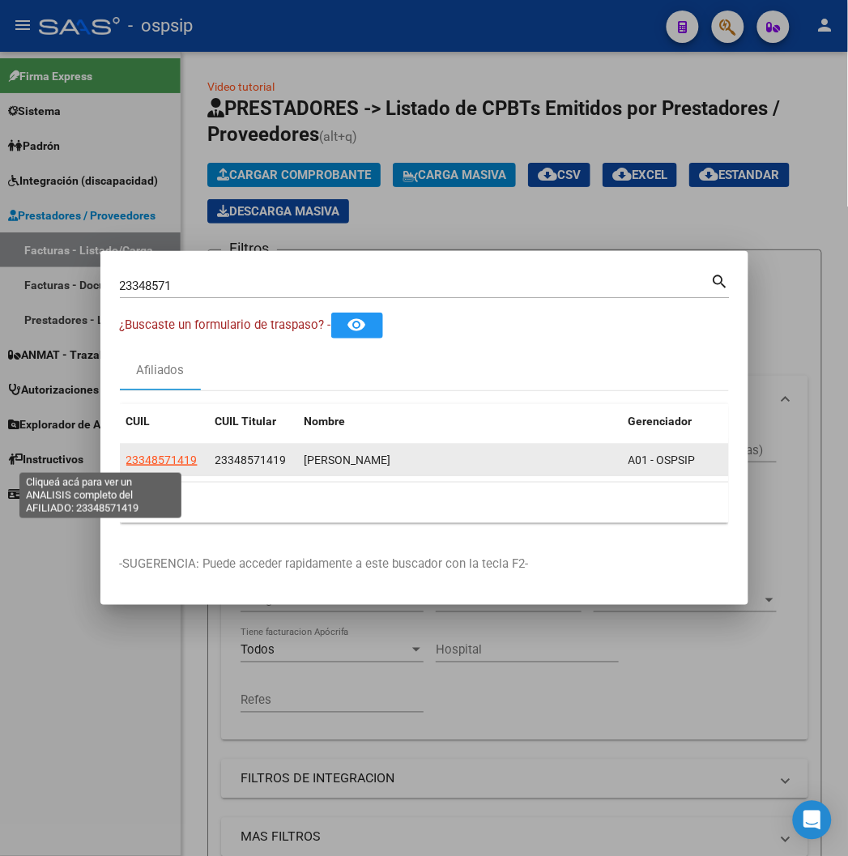
click at [126, 463] on span "23348571419" at bounding box center [161, 460] width 71 height 13
type textarea "23348571419"
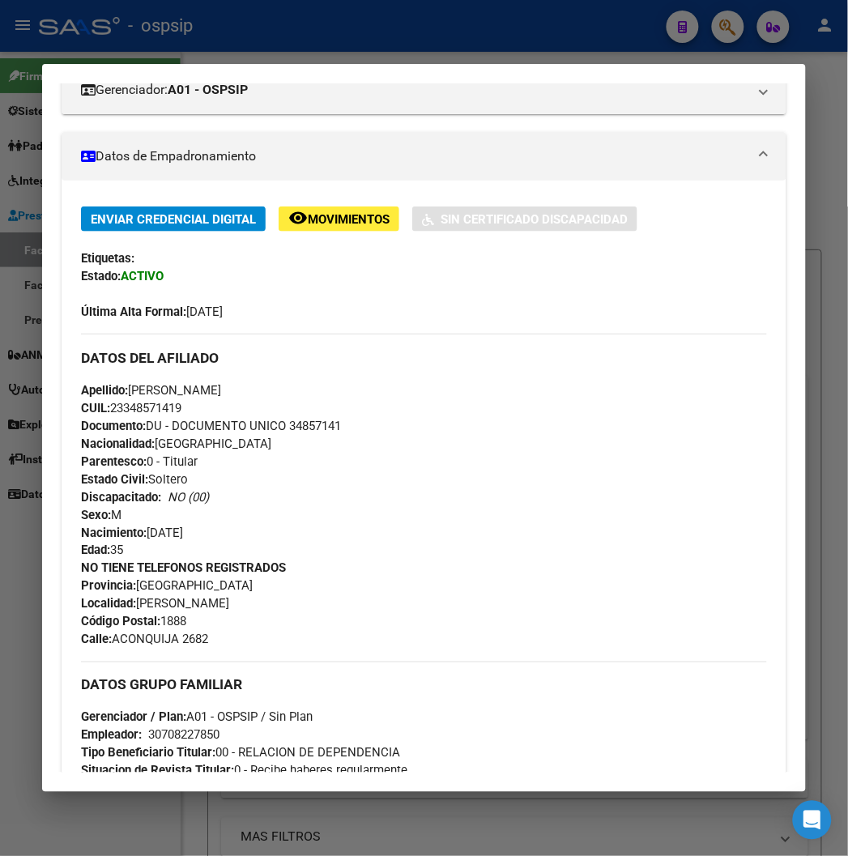
scroll to position [540, 0]
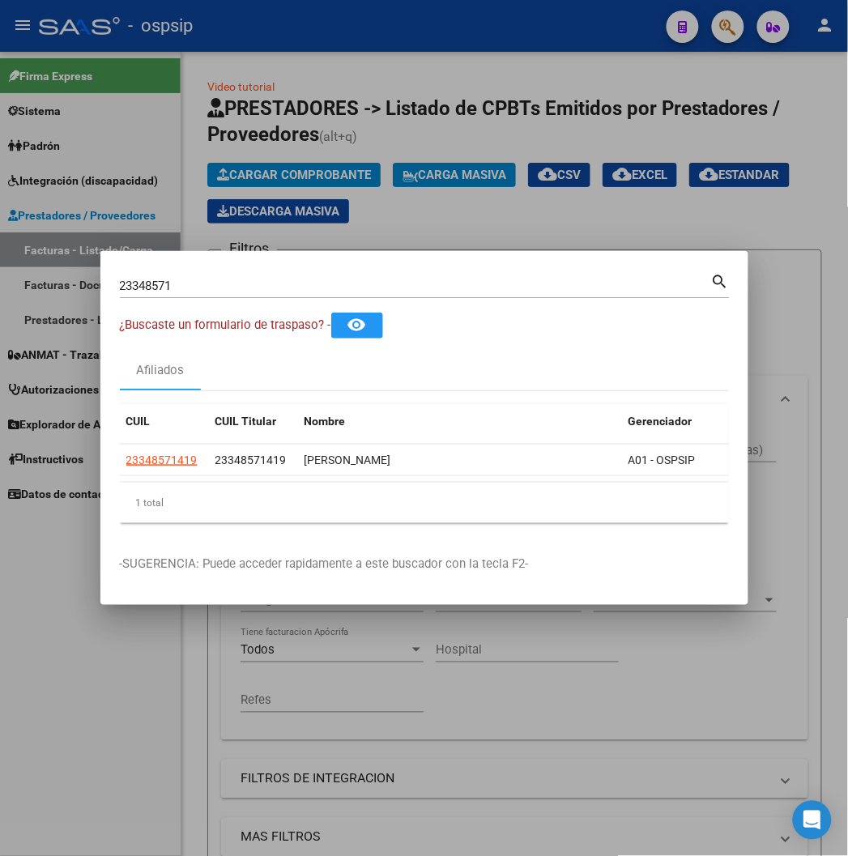
click at [215, 288] on input "23348571" at bounding box center [415, 286] width 591 height 15
type input "2"
type input "9"
type input "2"
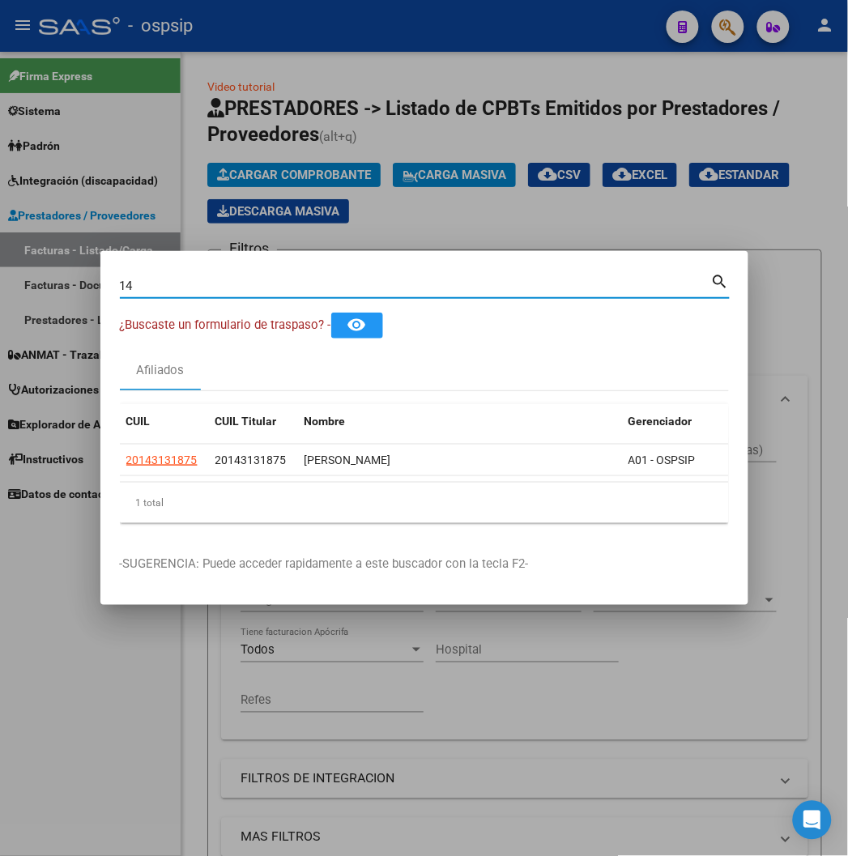
type input "1"
type input "4"
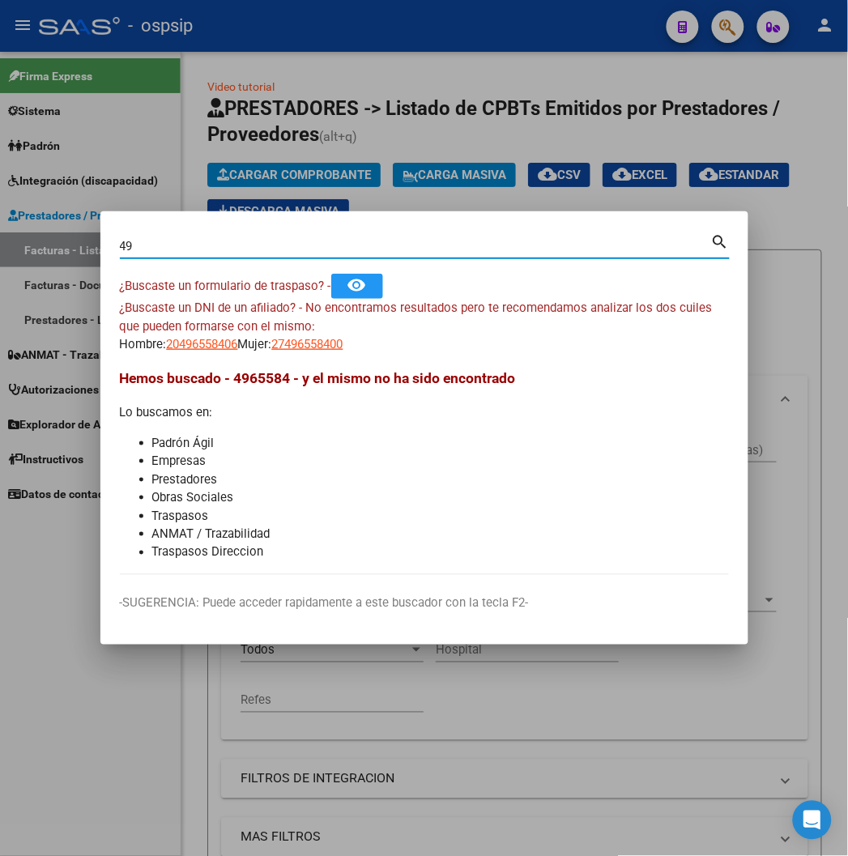
type input "4"
type input "2"
type input "49655840"
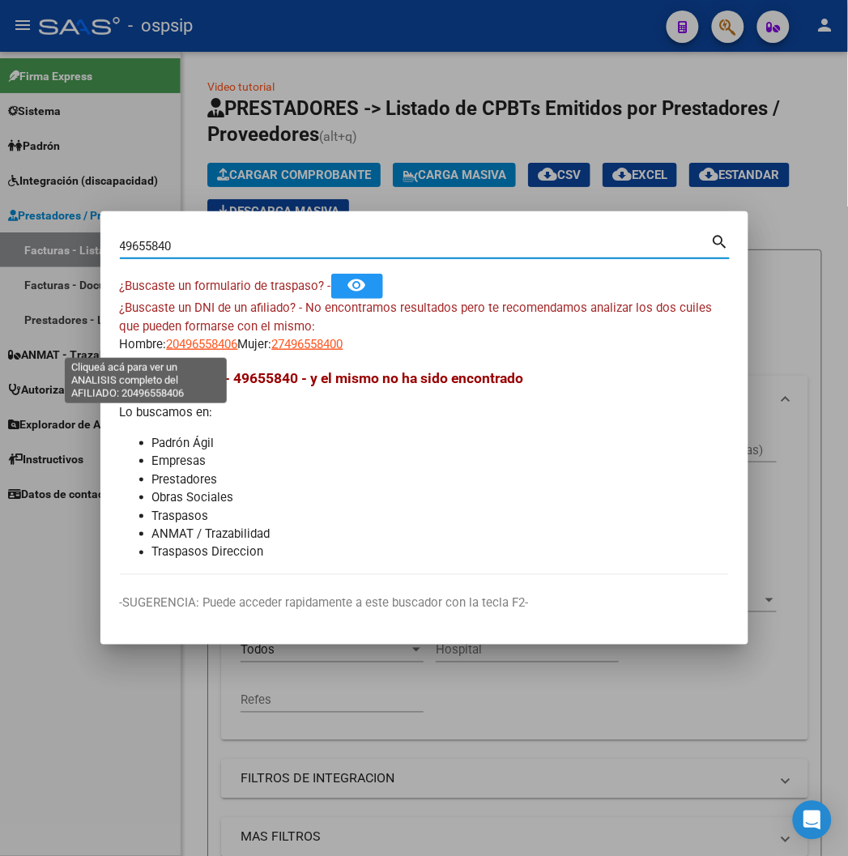
click at [167, 346] on span "20496558406" at bounding box center [202, 344] width 71 height 15
type textarea "20496558406"
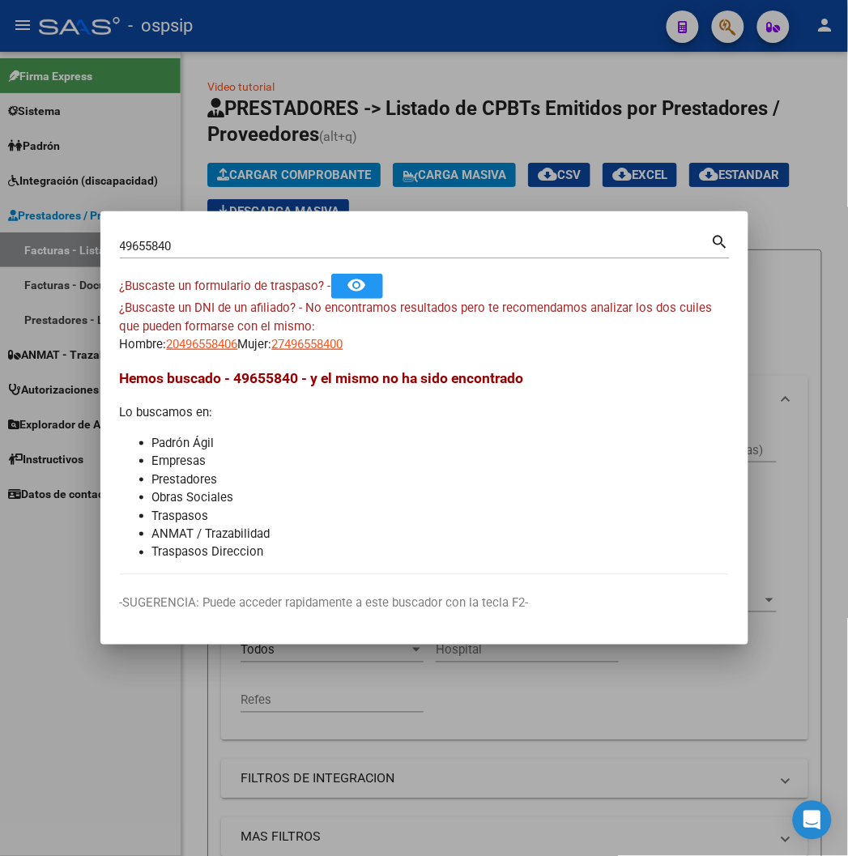
click at [180, 248] on input "49655840" at bounding box center [415, 246] width 591 height 15
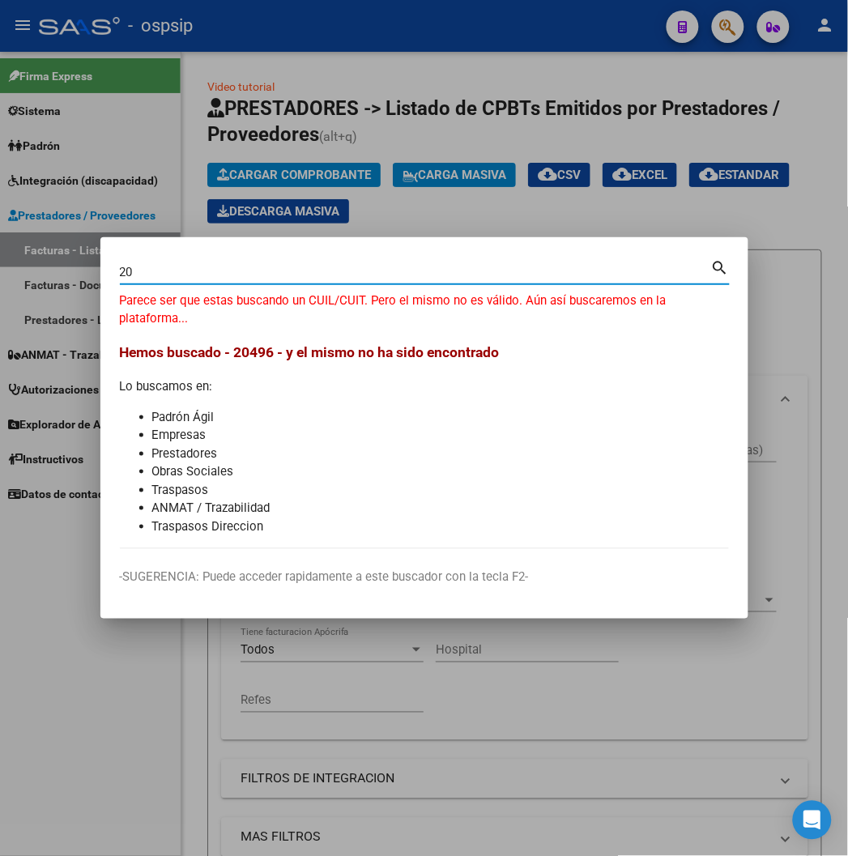
type input "2"
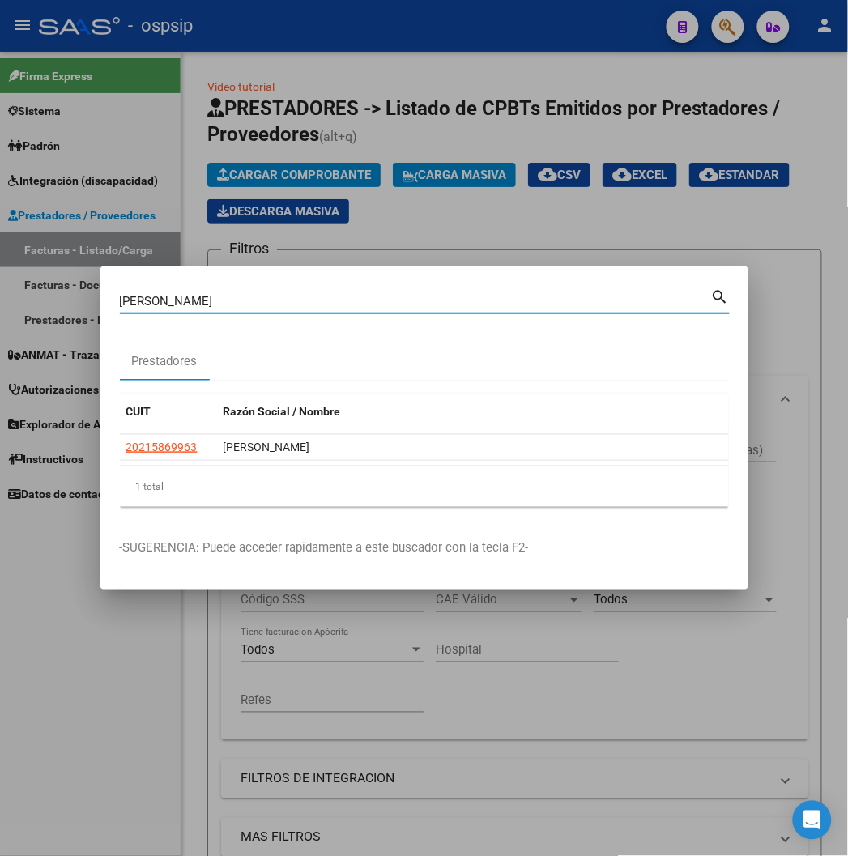
click at [232, 305] on input "[PERSON_NAME]" at bounding box center [415, 301] width 591 height 15
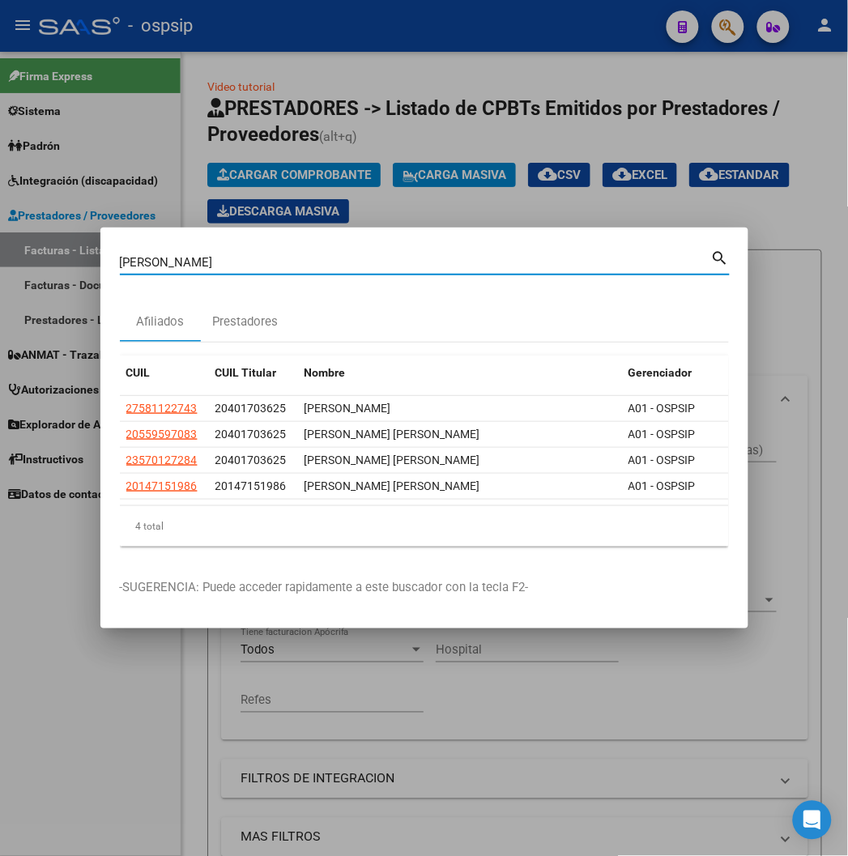
click at [181, 265] on input "[PERSON_NAME]" at bounding box center [415, 262] width 591 height 15
type input "[PERSON_NAME]"
